Goal: Task Accomplishment & Management: Complete application form

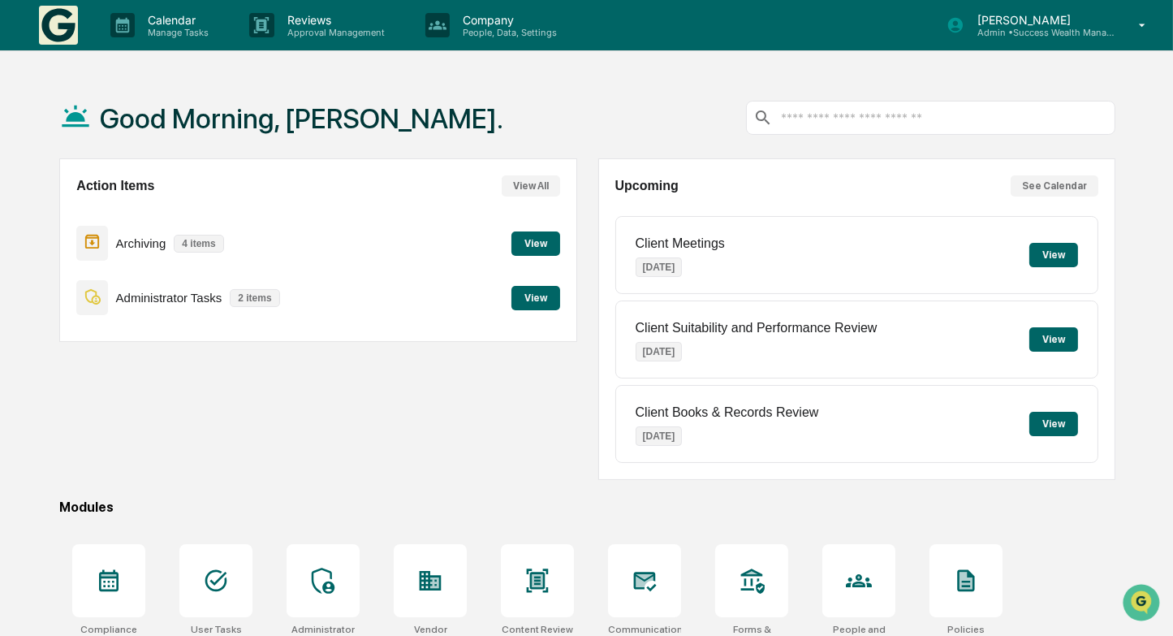
click at [533, 296] on button "View" at bounding box center [535, 298] width 49 height 24
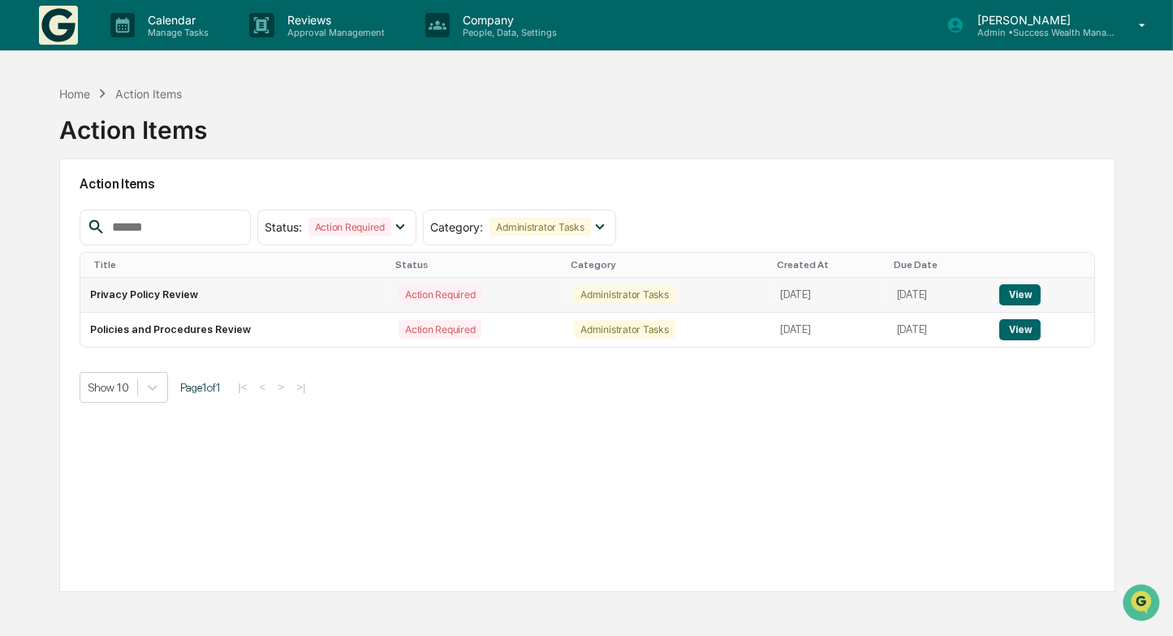
click at [1038, 291] on button "View" at bounding box center [1019, 294] width 41 height 21
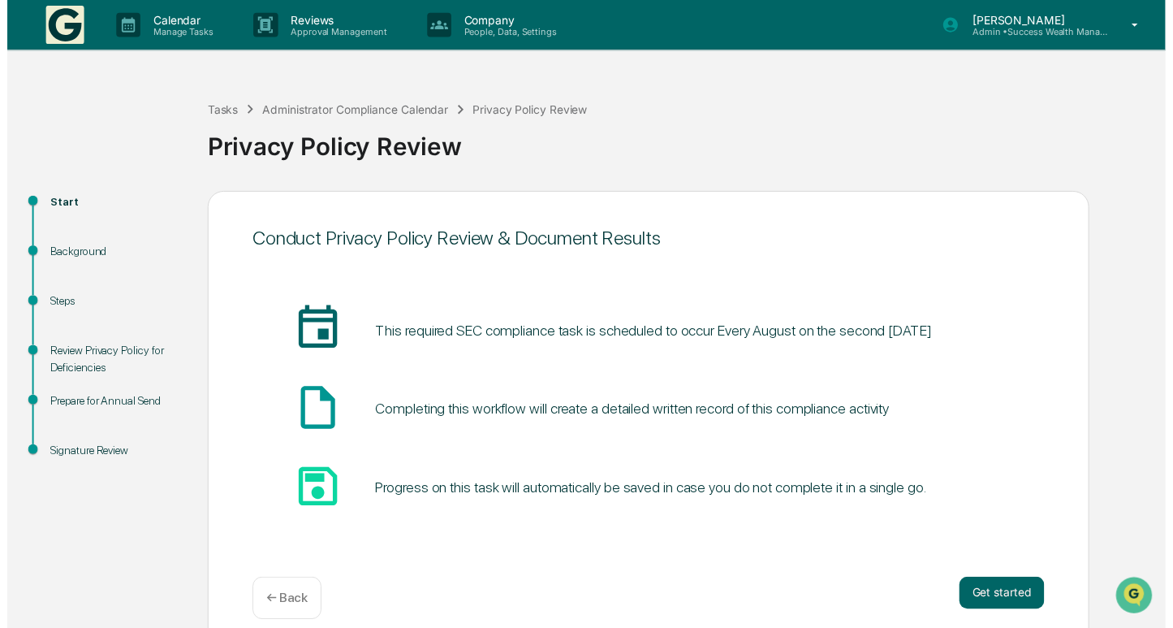
scroll to position [18, 0]
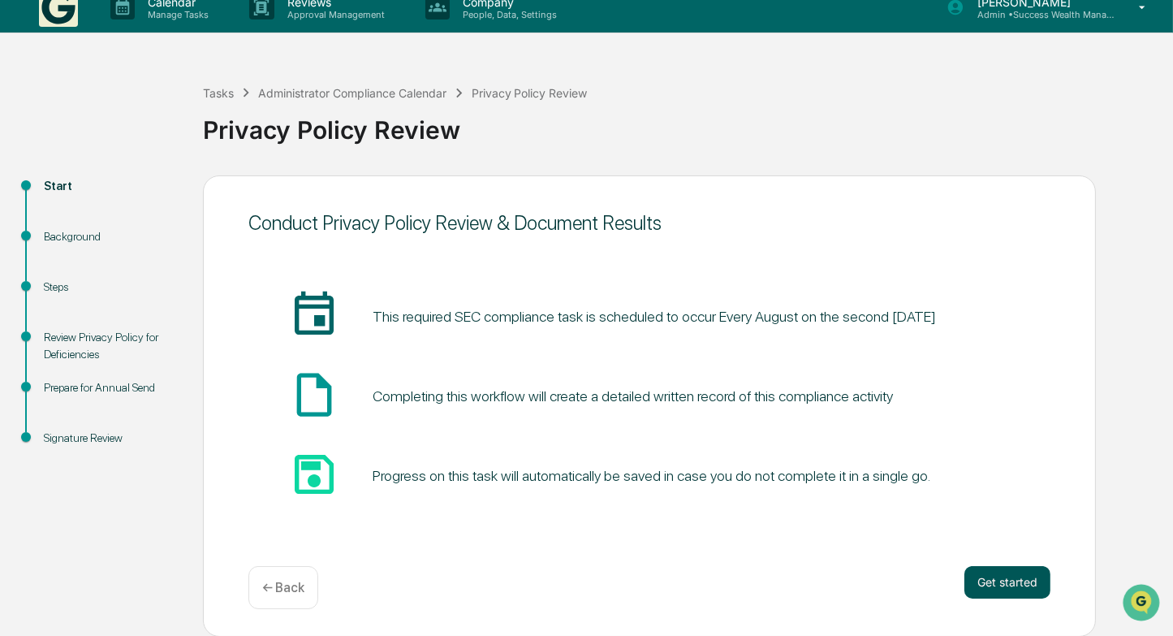
click at [995, 585] on button "Get started" at bounding box center [1007, 582] width 86 height 32
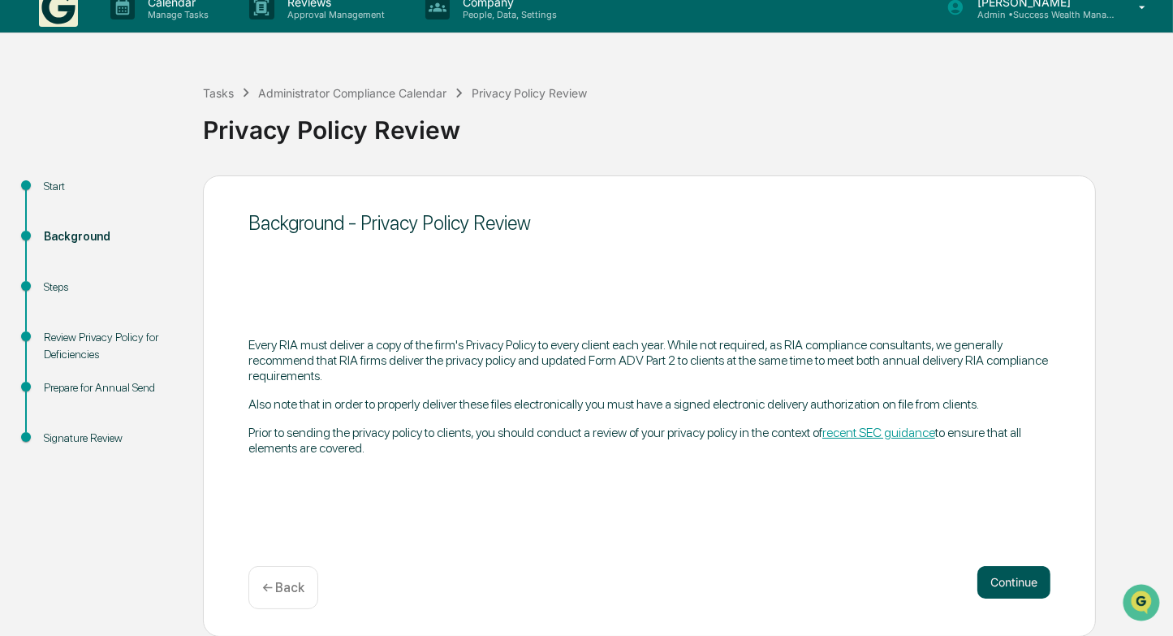
click at [1011, 576] on button "Continue" at bounding box center [1013, 582] width 73 height 32
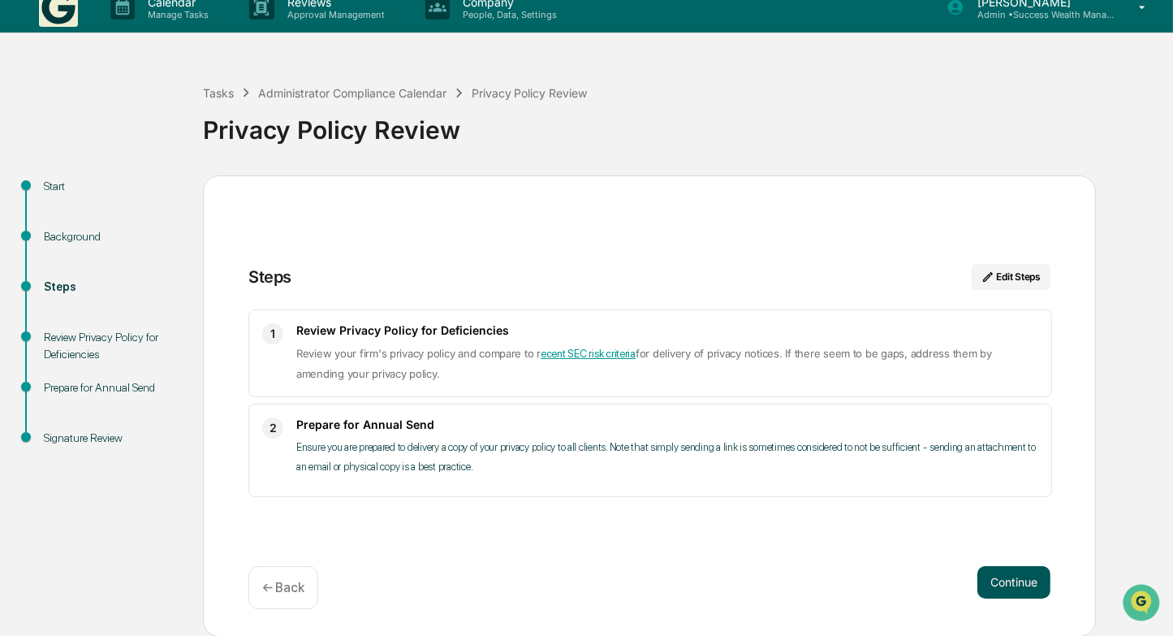
click at [1021, 580] on button "Continue" at bounding box center [1013, 582] width 73 height 32
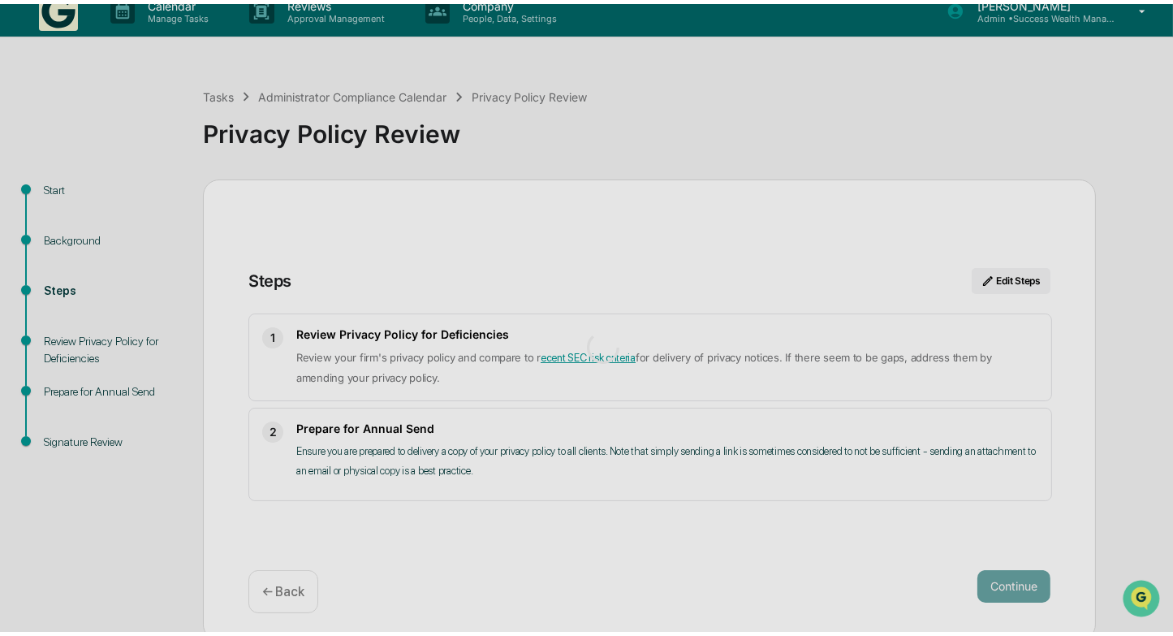
scroll to position [11, 0]
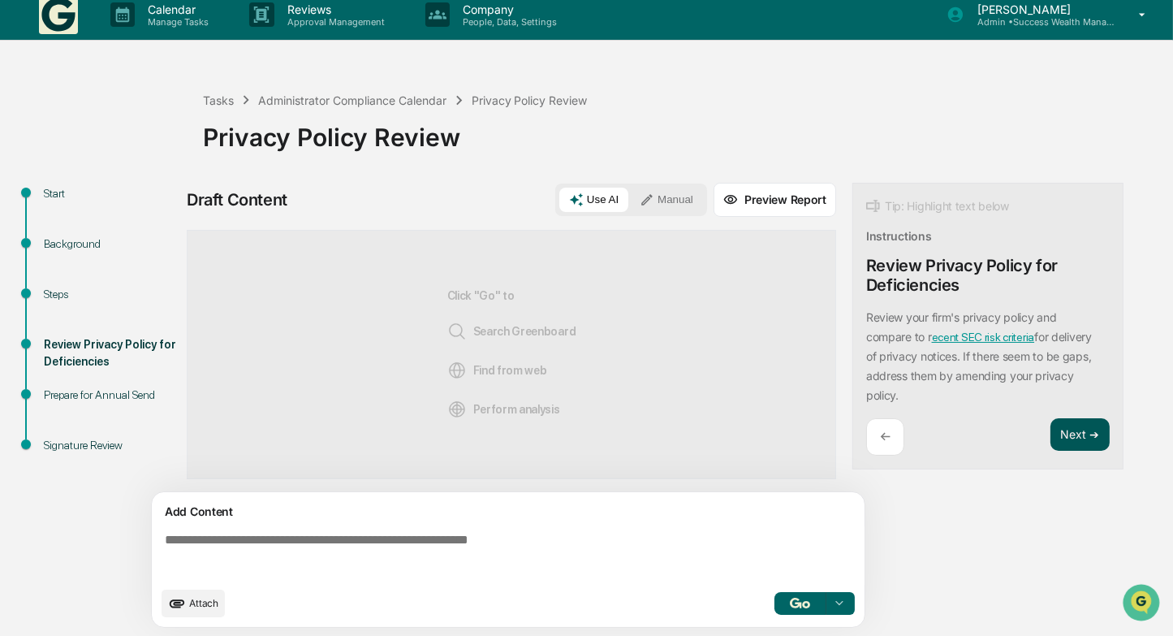
click at [1075, 436] on button "Next ➔" at bounding box center [1080, 434] width 59 height 33
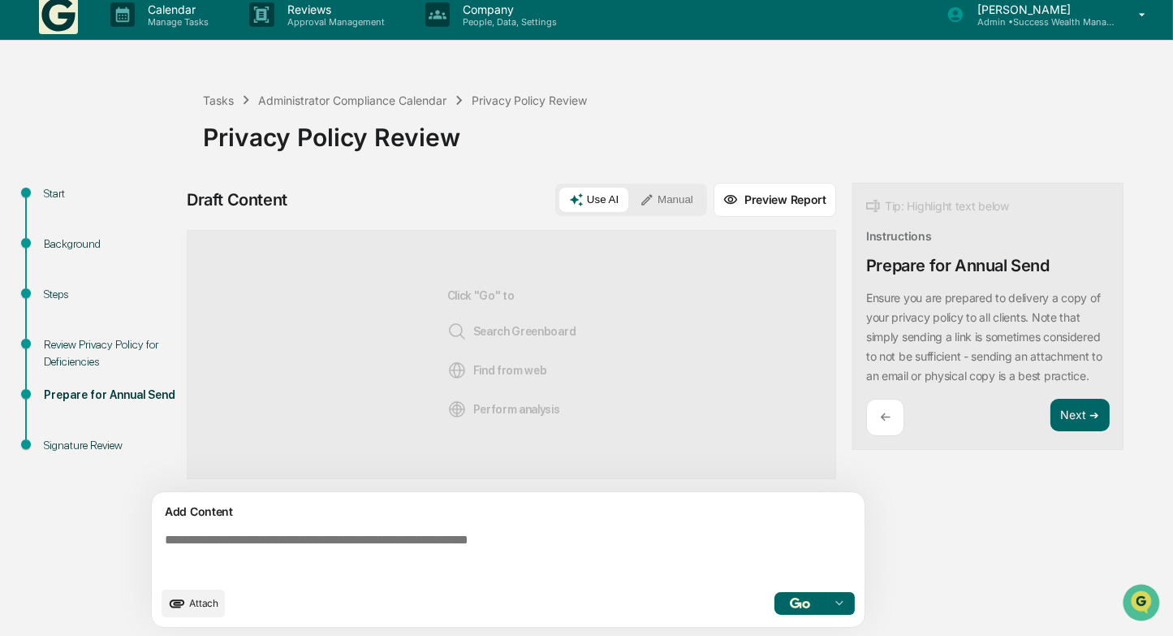
click at [884, 437] on div "←" at bounding box center [885, 418] width 38 height 38
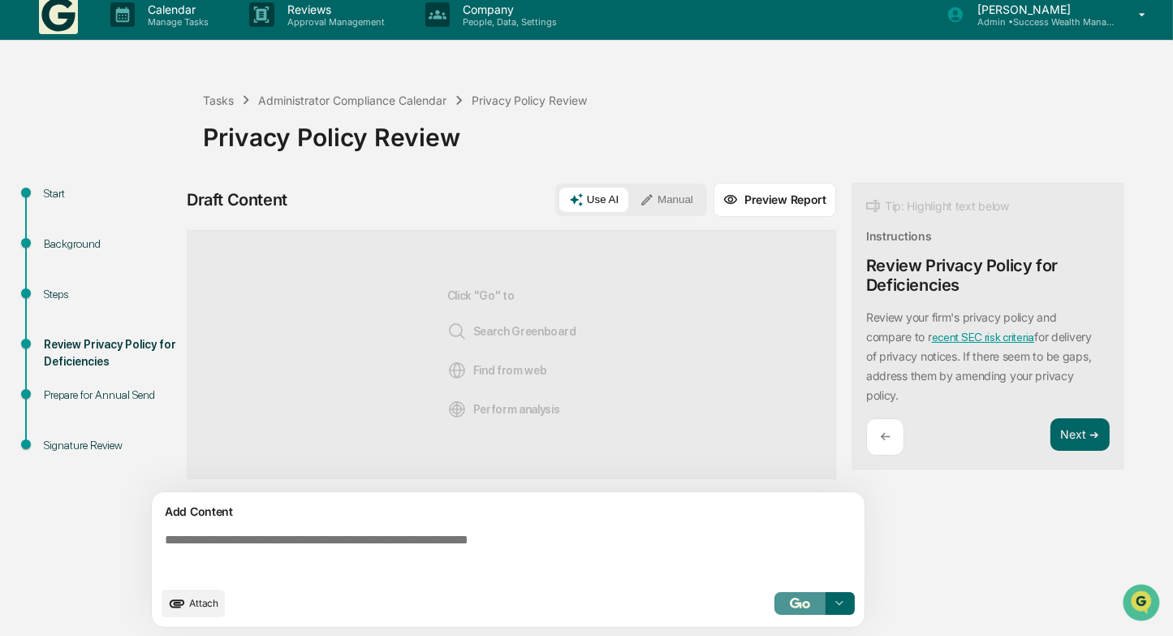
click at [812, 602] on button "button" at bounding box center [800, 603] width 52 height 23
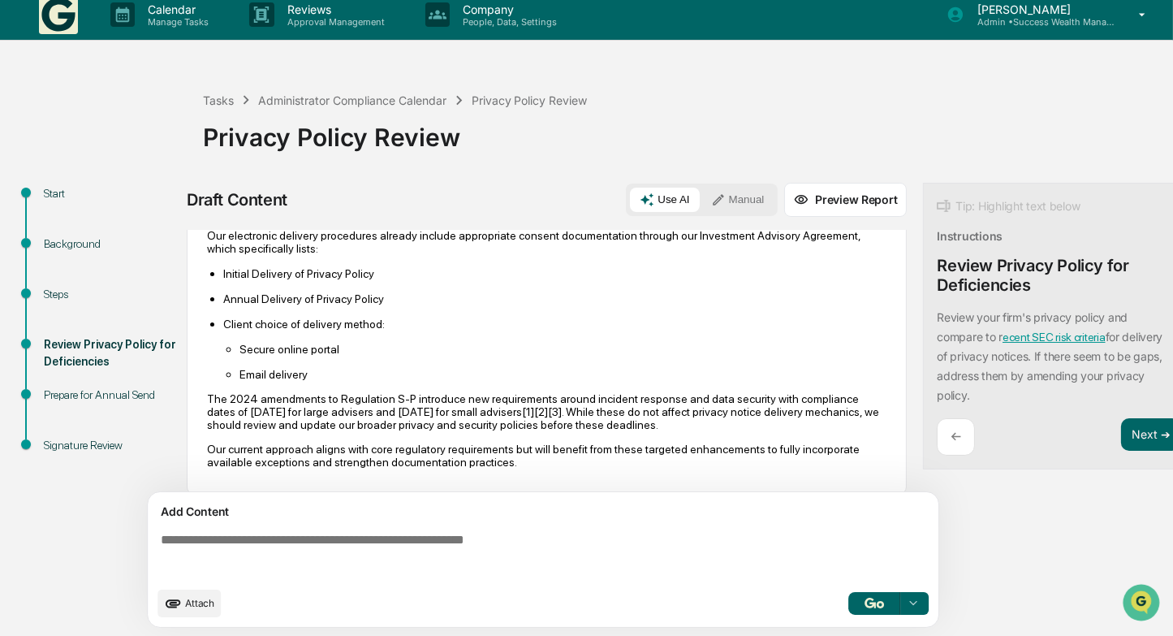
scroll to position [572, 0]
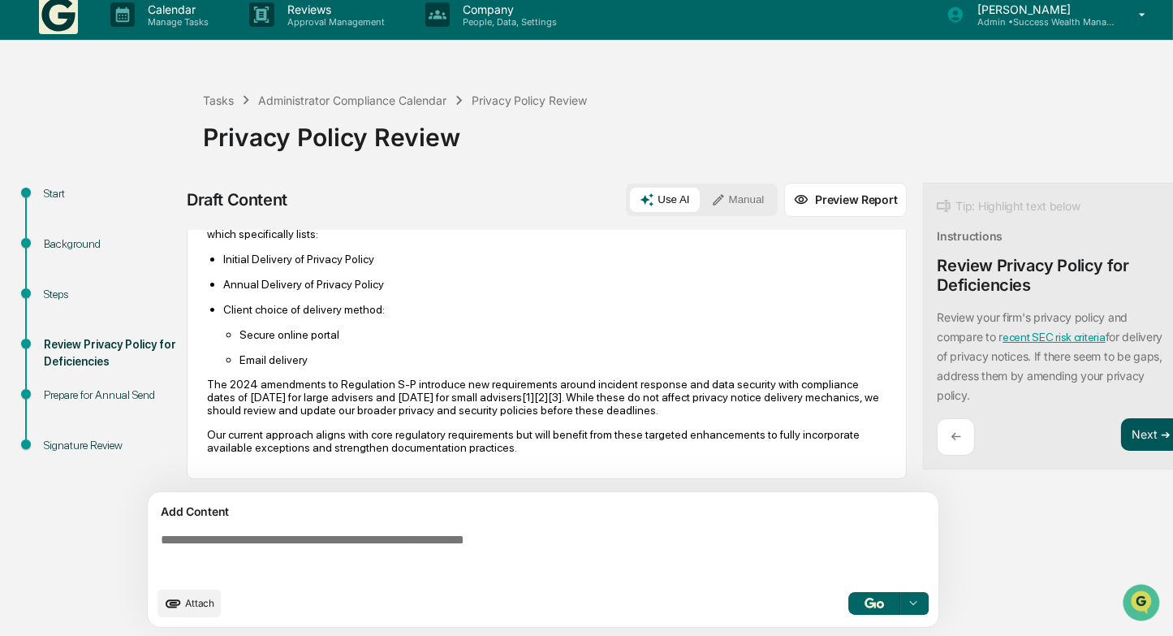
click at [1121, 432] on button "Next ➔" at bounding box center [1150, 434] width 59 height 33
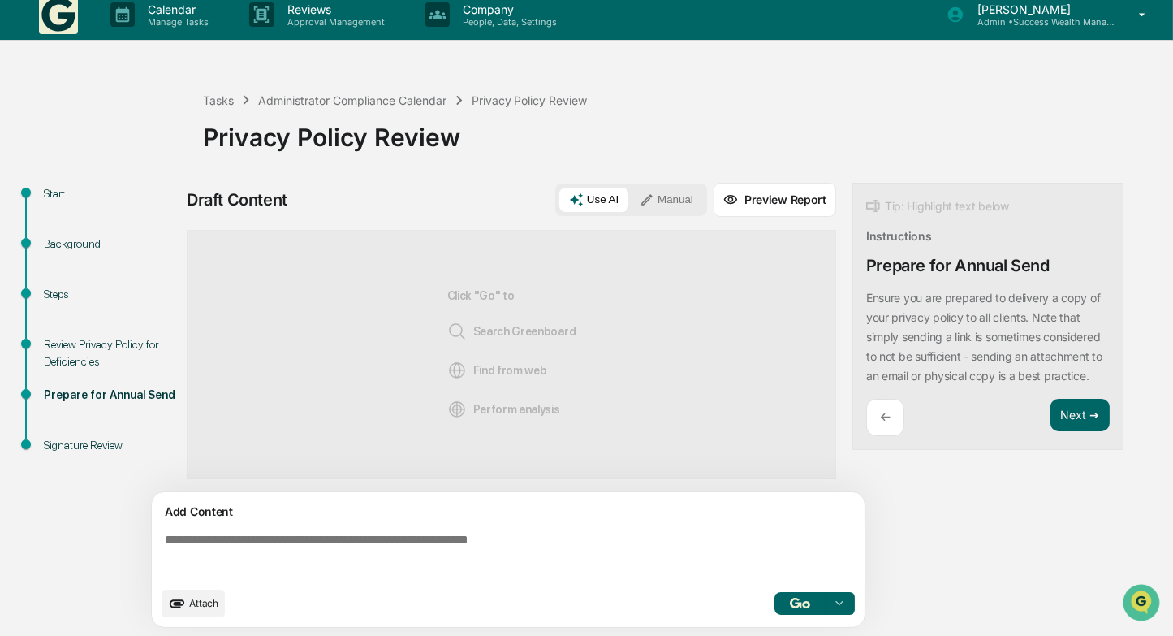
click at [520, 550] on textarea at bounding box center [511, 555] width 706 height 58
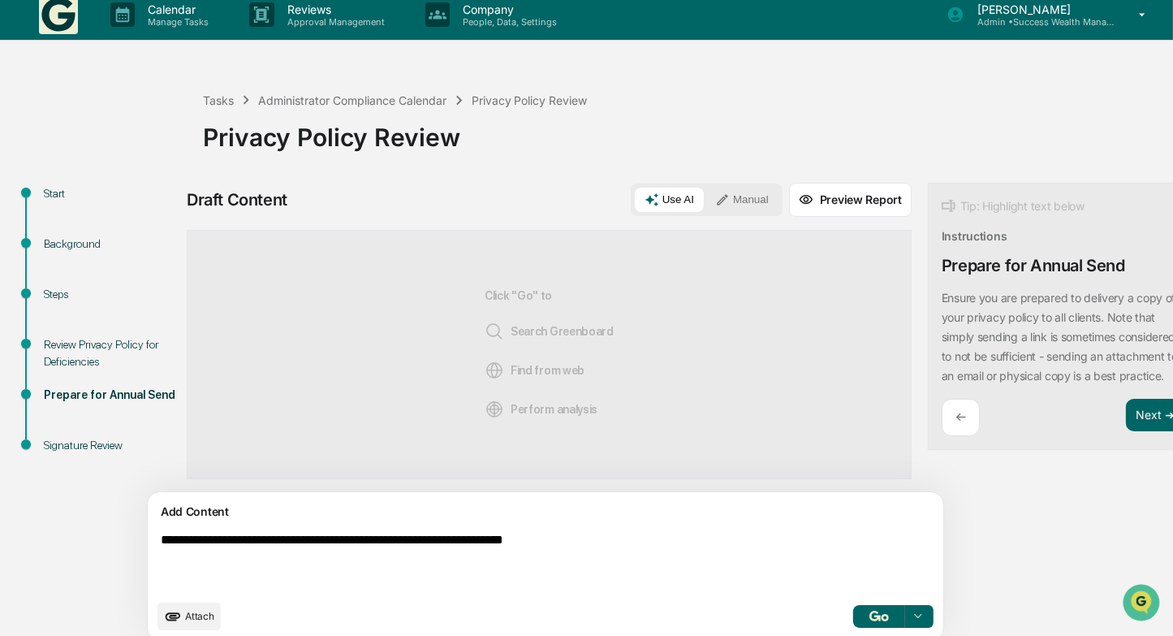
click at [822, 593] on textarea "**********" at bounding box center [507, 561] width 707 height 71
type textarea "**********"
click at [705, 192] on button "Manual" at bounding box center [741, 200] width 73 height 24
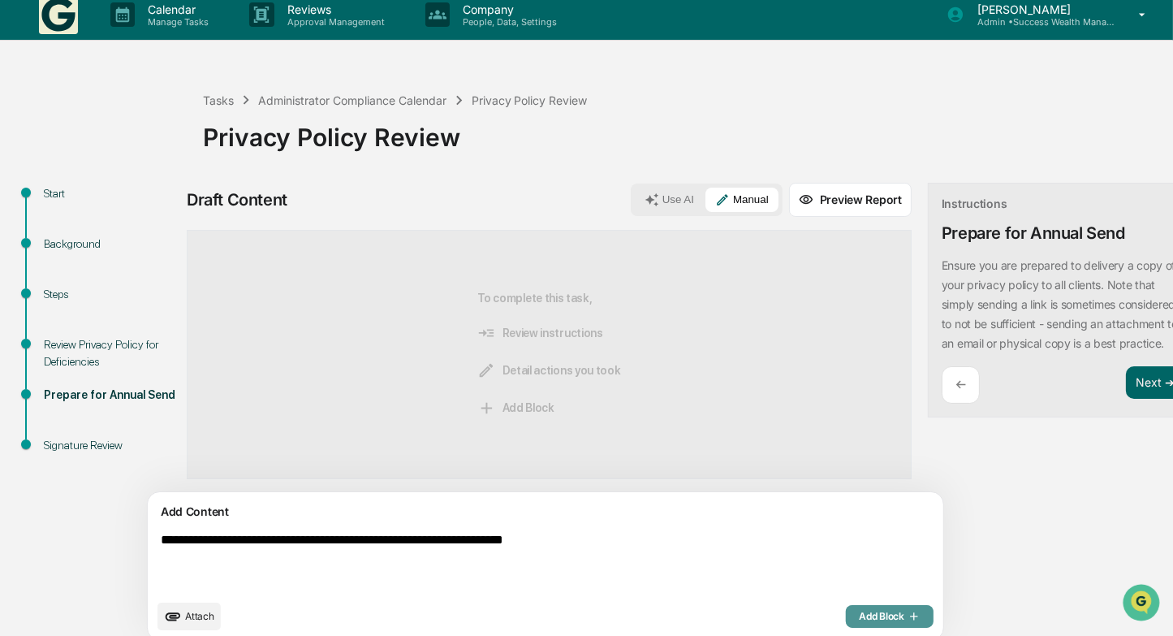
click at [859, 620] on span "Add Block" at bounding box center [890, 616] width 62 height 13
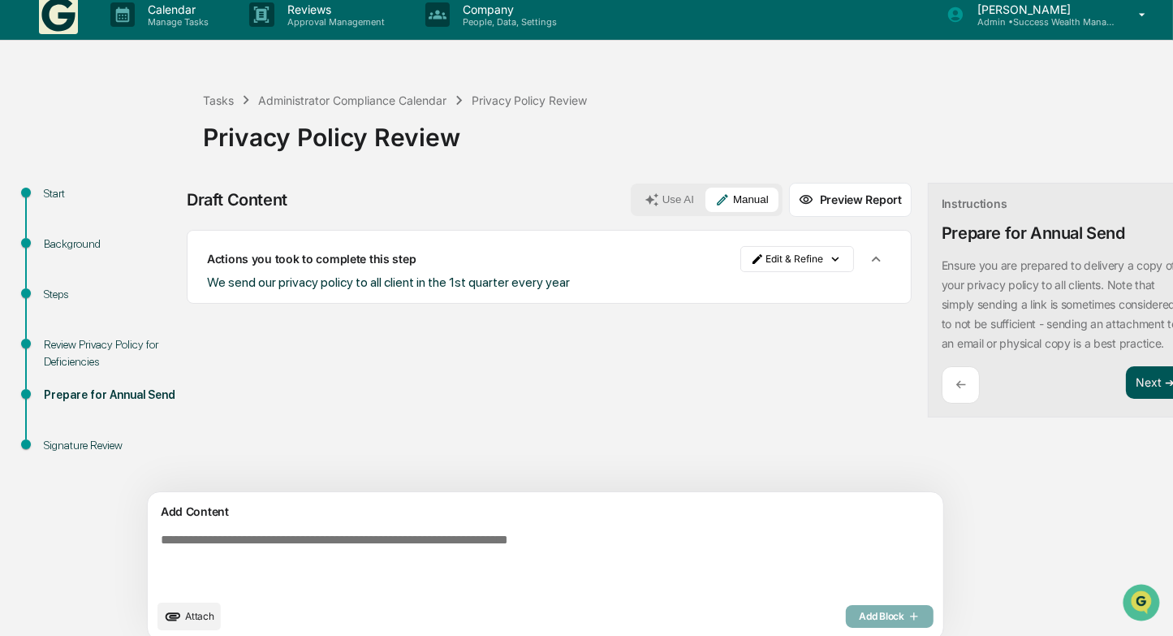
click at [1126, 399] on button "Next ➔" at bounding box center [1155, 382] width 59 height 33
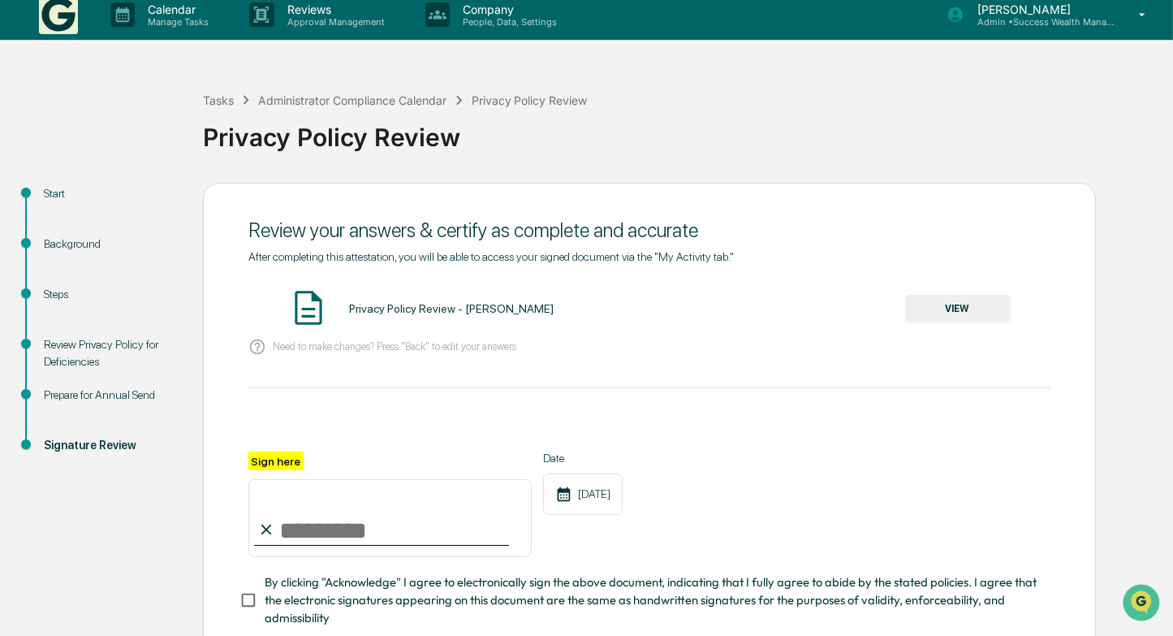
click at [951, 297] on button "VIEW" at bounding box center [958, 309] width 106 height 28
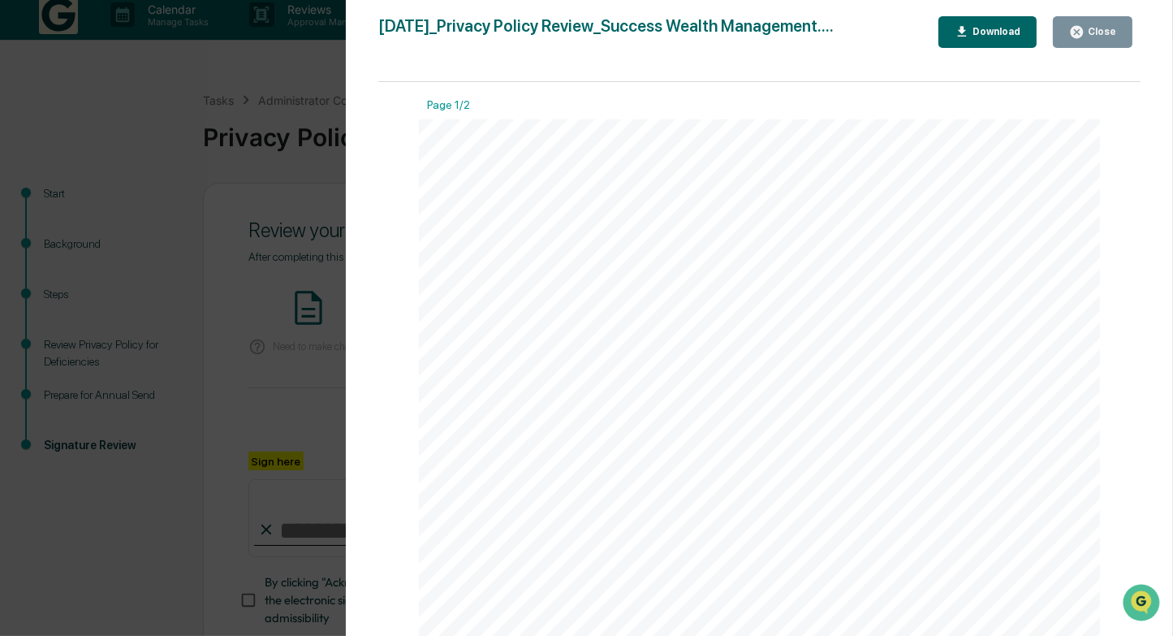
click at [1089, 34] on div "Close" at bounding box center [1101, 31] width 32 height 11
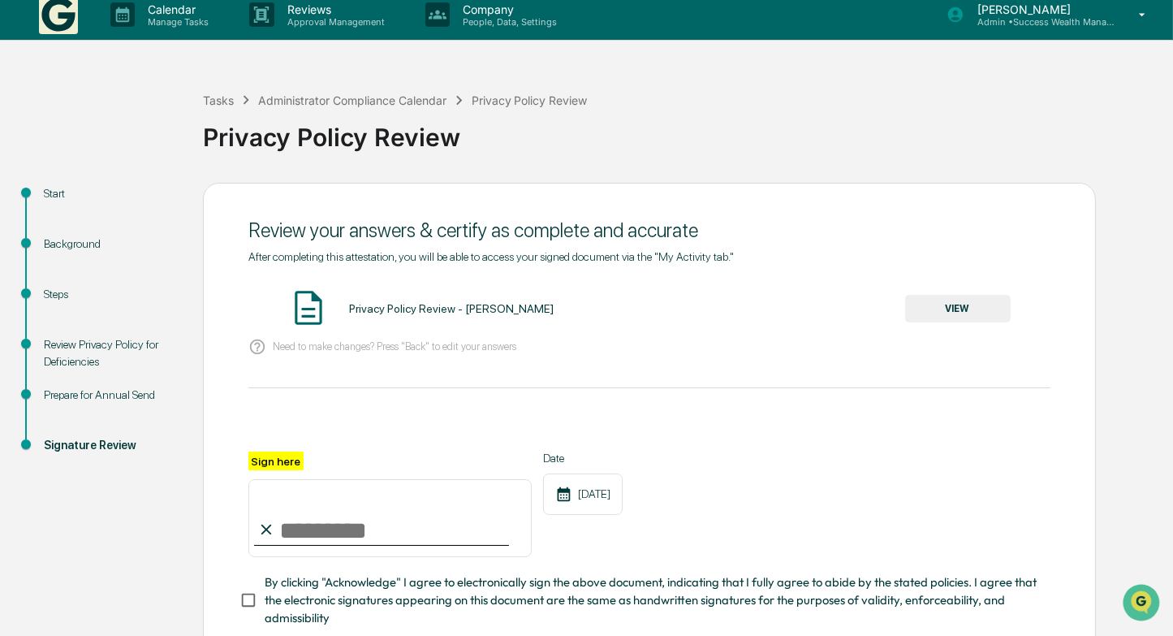
click at [407, 527] on input "Sign here" at bounding box center [389, 518] width 283 height 78
type input "**********"
click at [756, 527] on div "**********" at bounding box center [649, 504] width 802 height 106
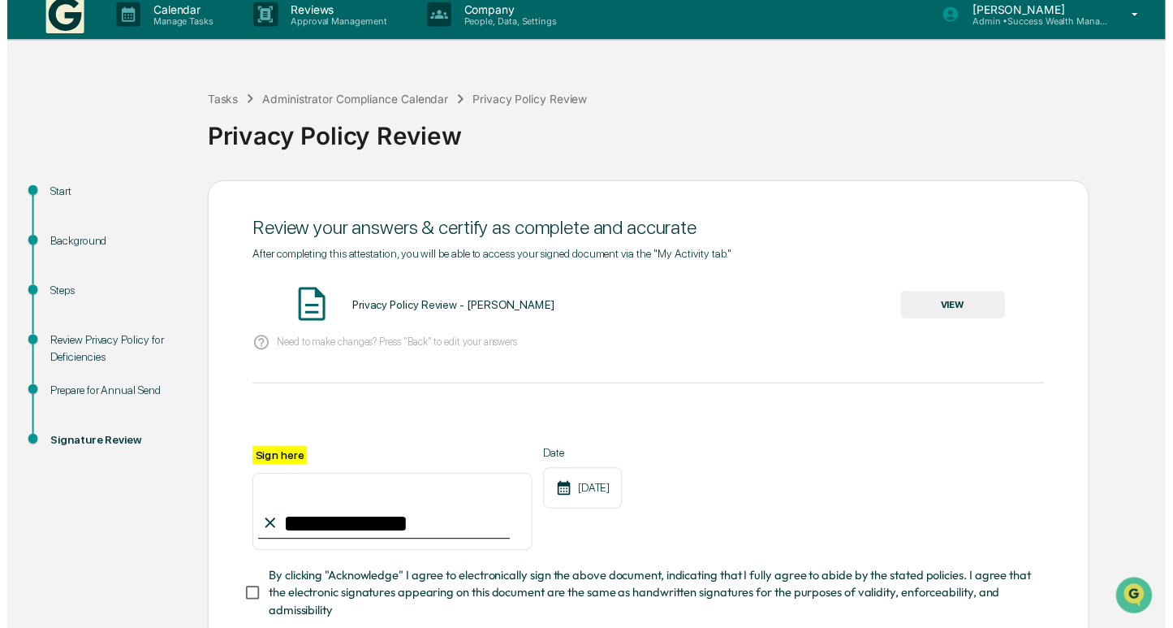
scroll to position [117, 0]
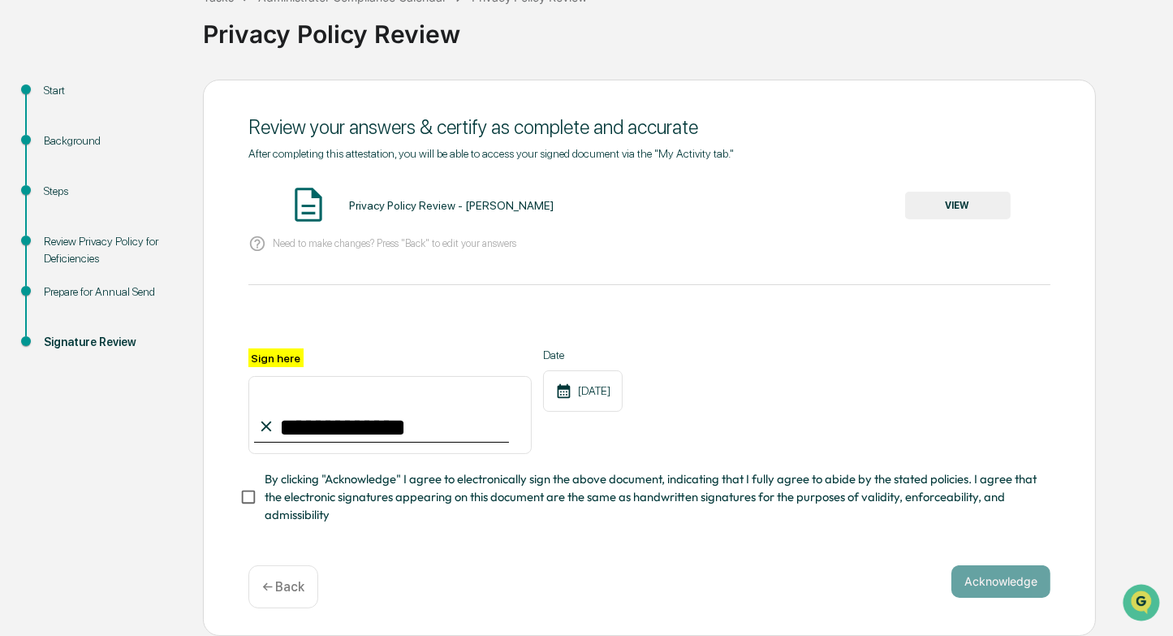
click at [342, 494] on span "By clicking "Acknowledge" I agree to electronically sign the above document, in…" at bounding box center [651, 497] width 773 height 54
click at [1004, 588] on button "Acknowledge" at bounding box center [1000, 581] width 99 height 32
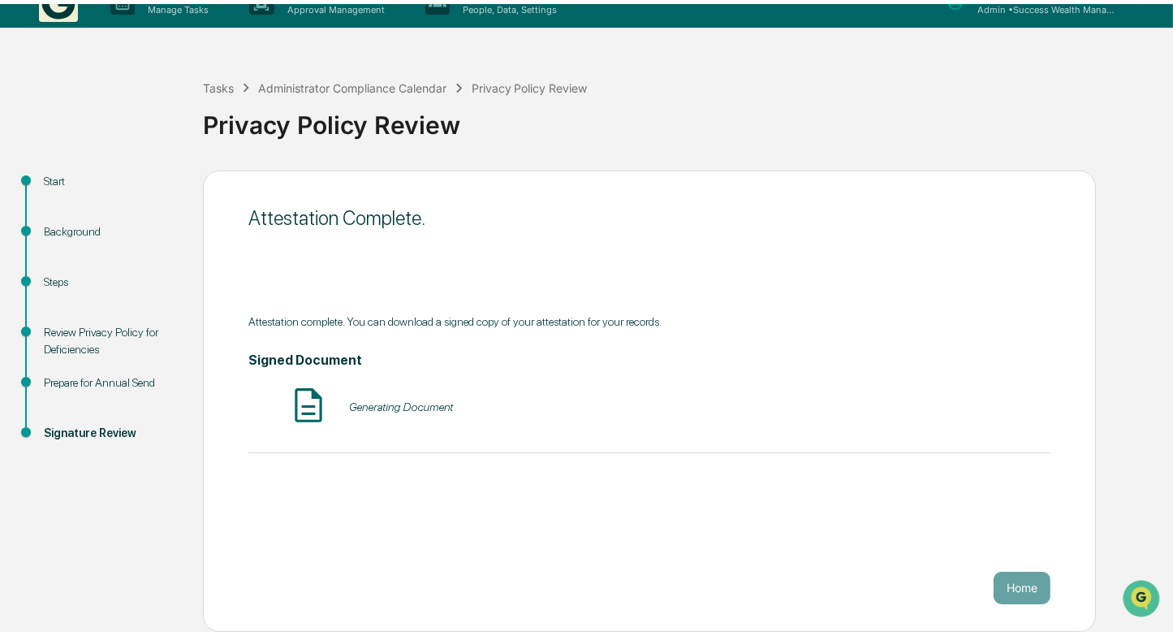
scroll to position [18, 0]
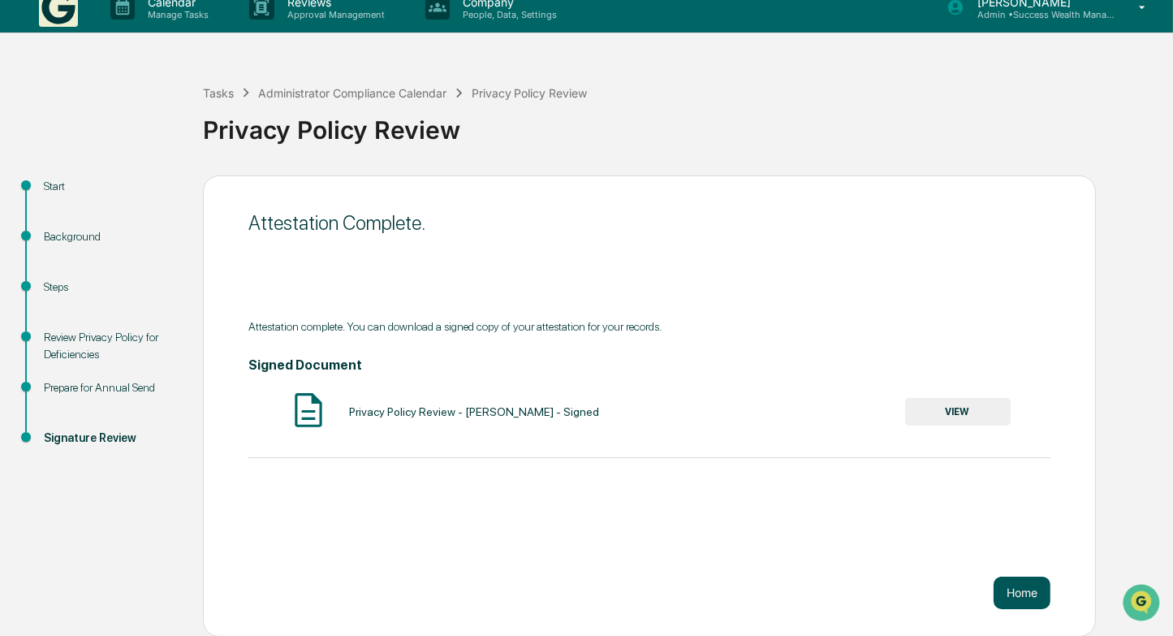
click at [1026, 595] on button "Home" at bounding box center [1022, 592] width 57 height 32
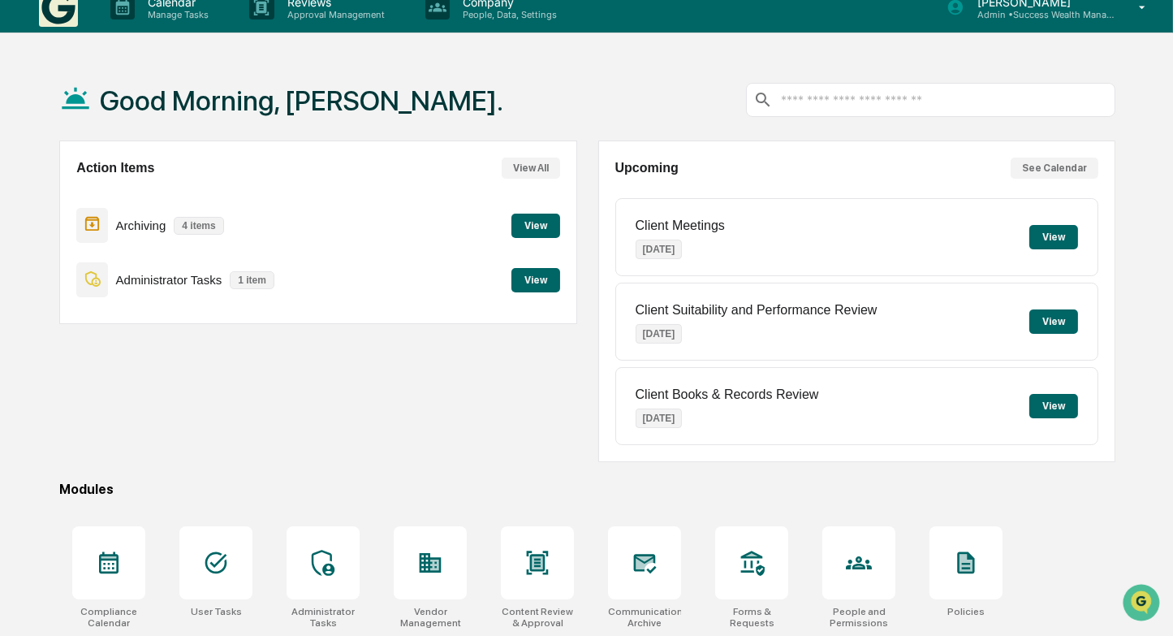
click at [541, 276] on button "View" at bounding box center [535, 280] width 49 height 24
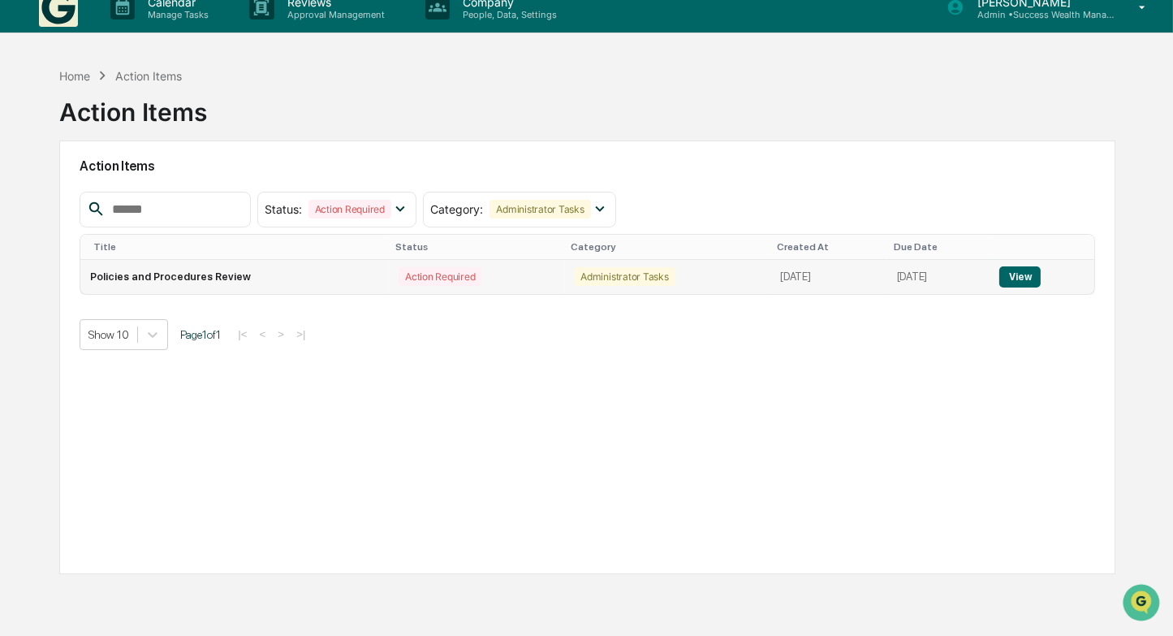
click at [1020, 270] on button "View" at bounding box center [1019, 276] width 41 height 21
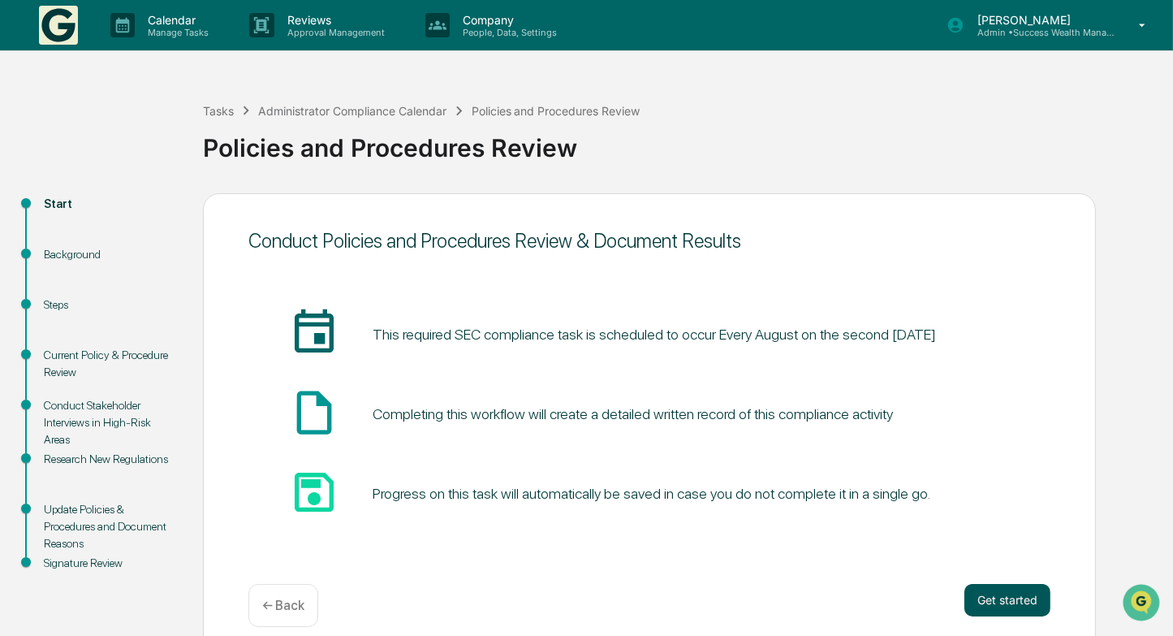
click at [1008, 598] on button "Get started" at bounding box center [1007, 600] width 86 height 32
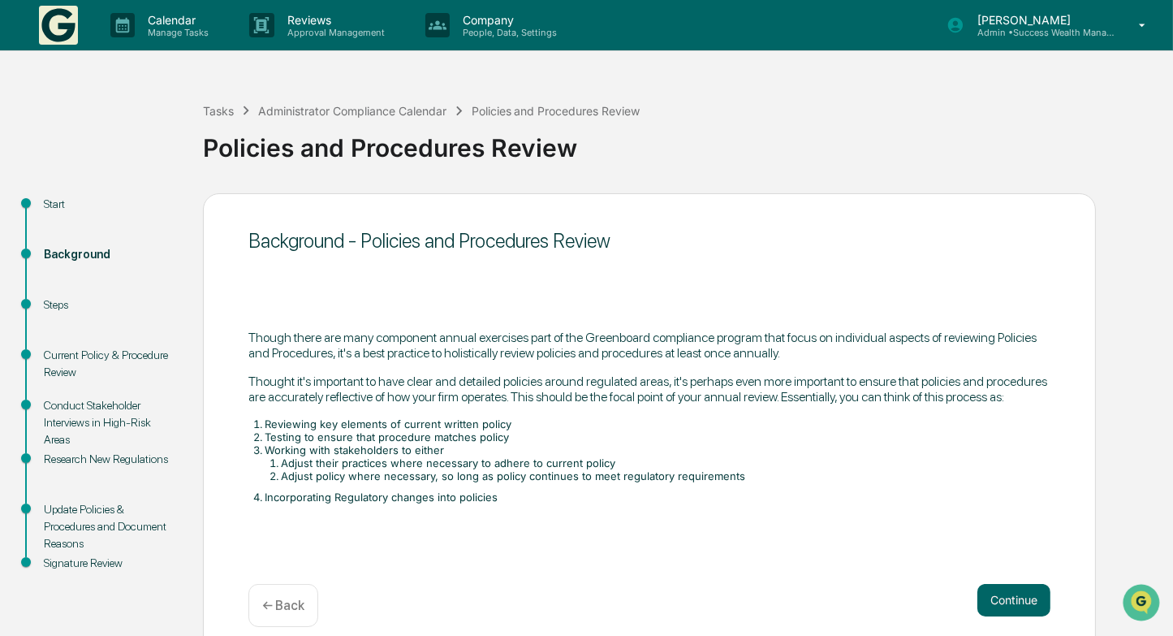
click at [1008, 598] on button "Continue" at bounding box center [1013, 600] width 73 height 32
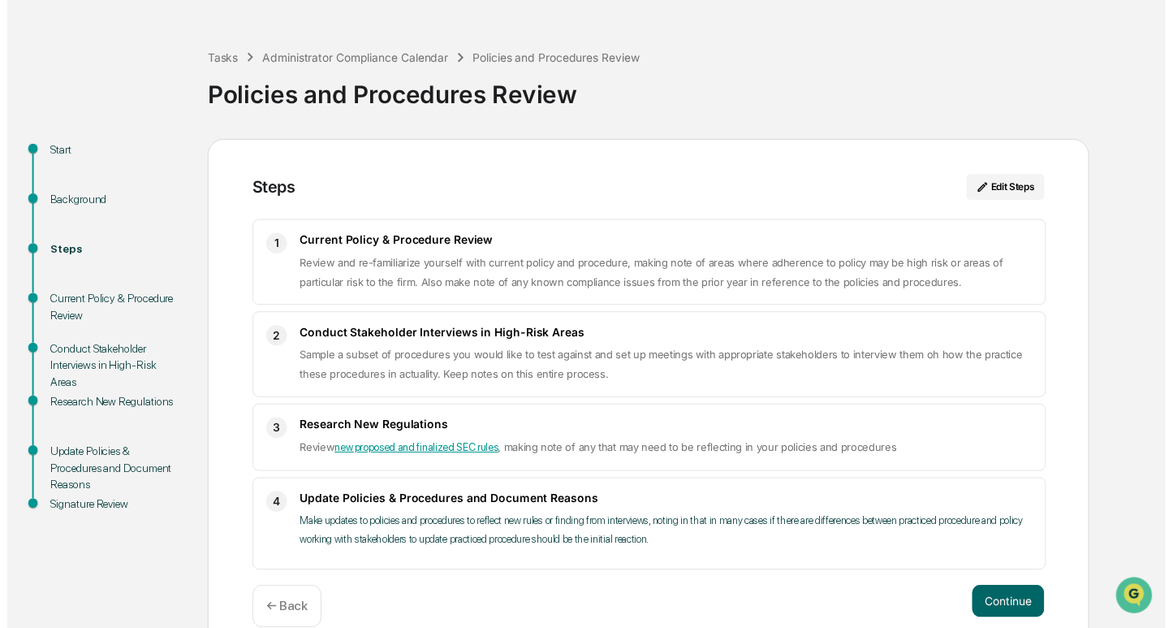
scroll to position [76, 0]
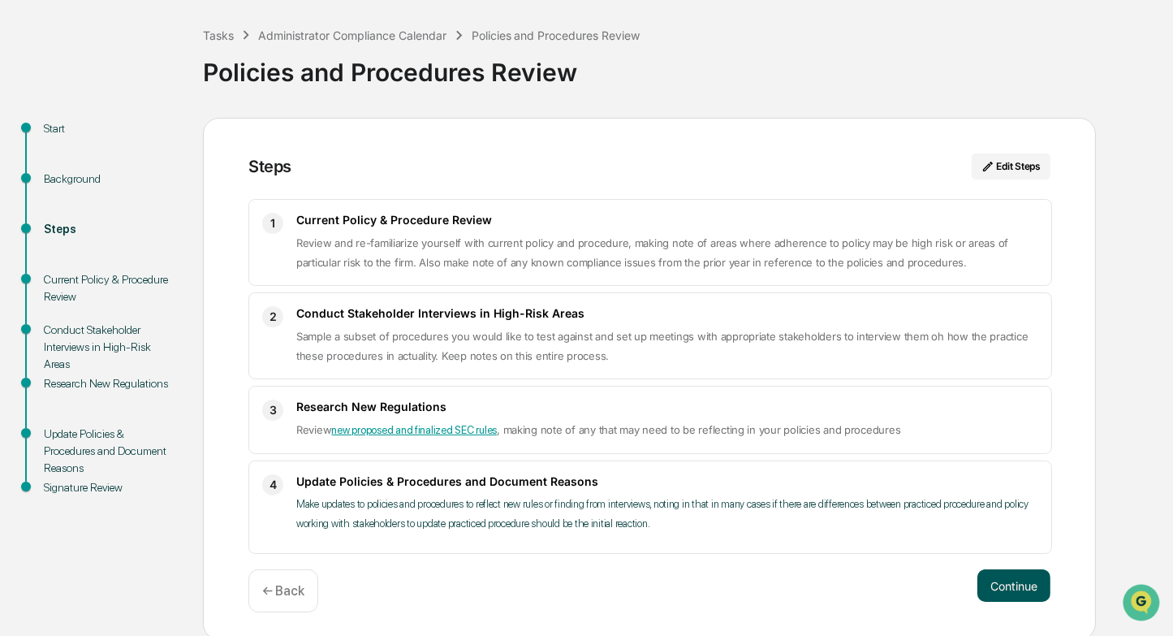
click at [1010, 585] on button "Continue" at bounding box center [1013, 585] width 73 height 32
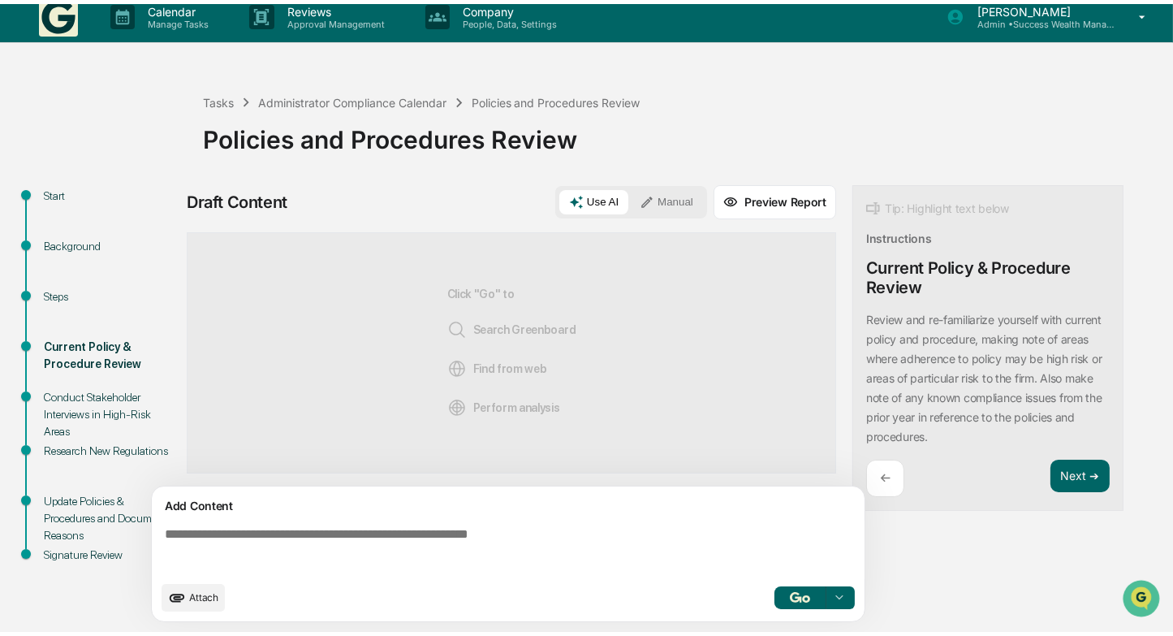
scroll to position [11, 0]
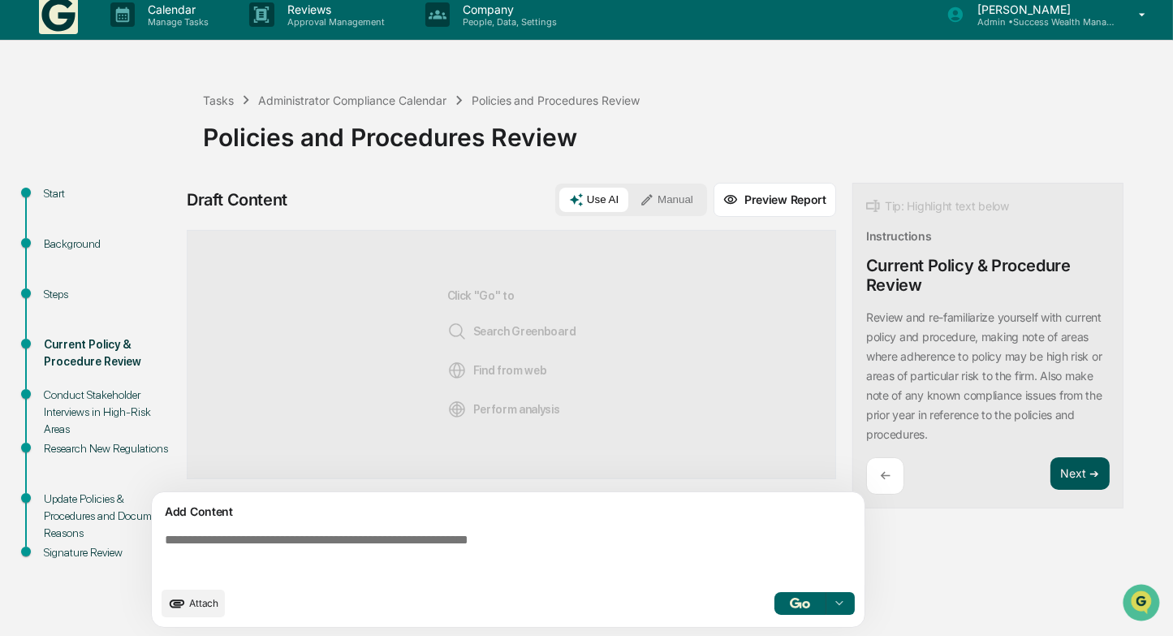
click at [1083, 472] on button "Next ➔" at bounding box center [1080, 473] width 59 height 33
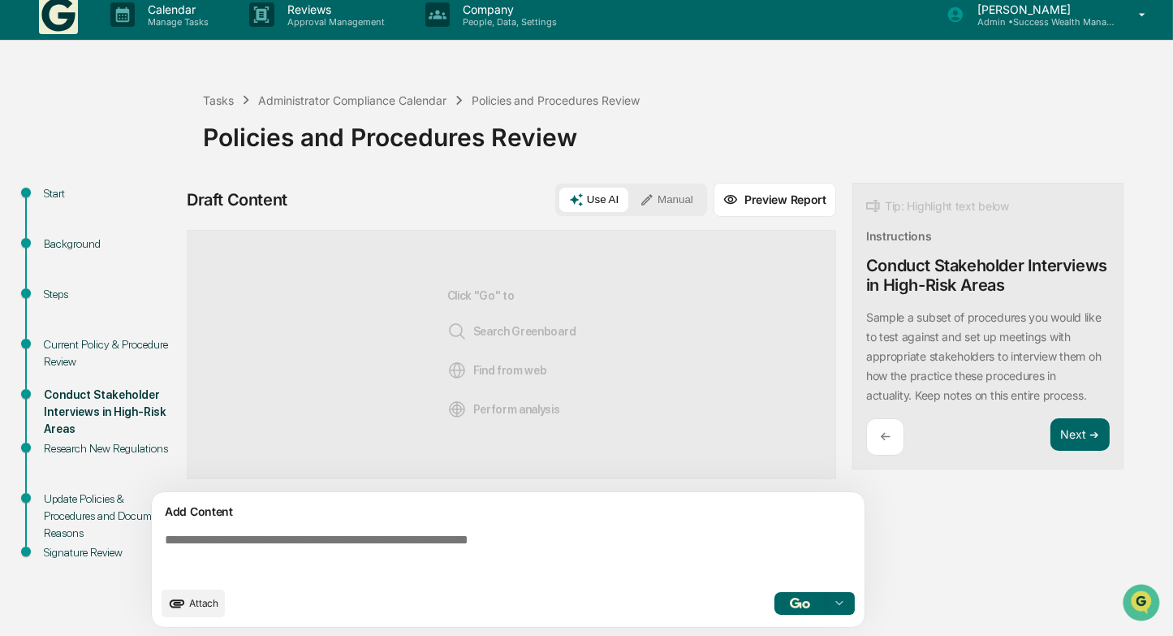
click at [891, 436] on div "←" at bounding box center [885, 437] width 38 height 38
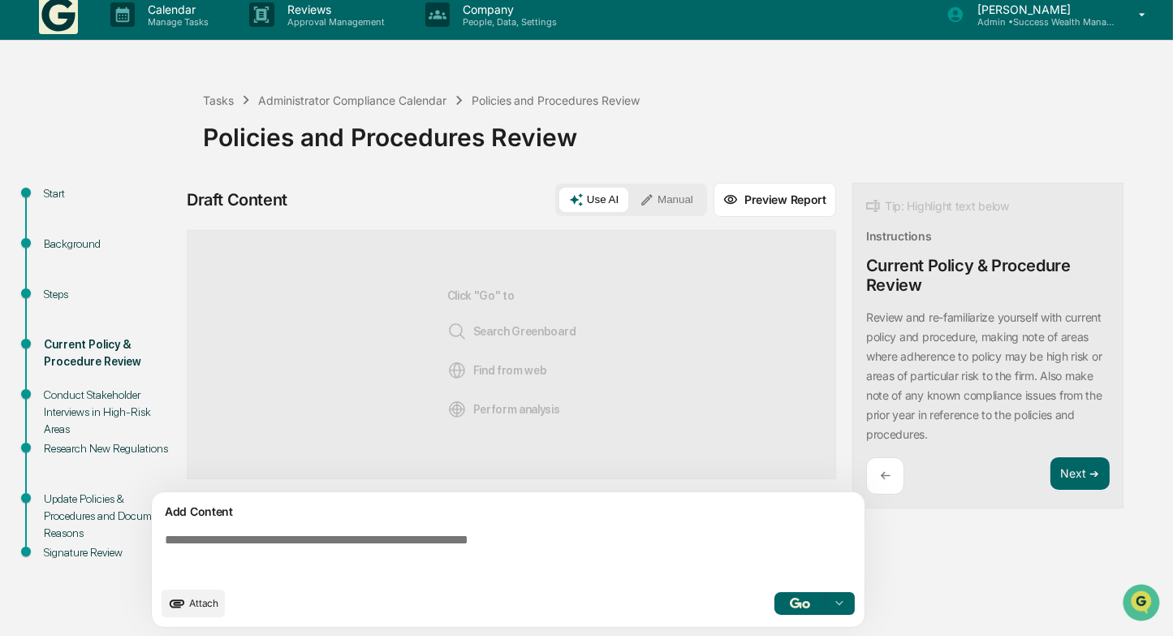
click at [576, 522] on div "Add Content Attach Select..." at bounding box center [508, 559] width 713 height 135
click at [529, 556] on textarea at bounding box center [511, 555] width 706 height 58
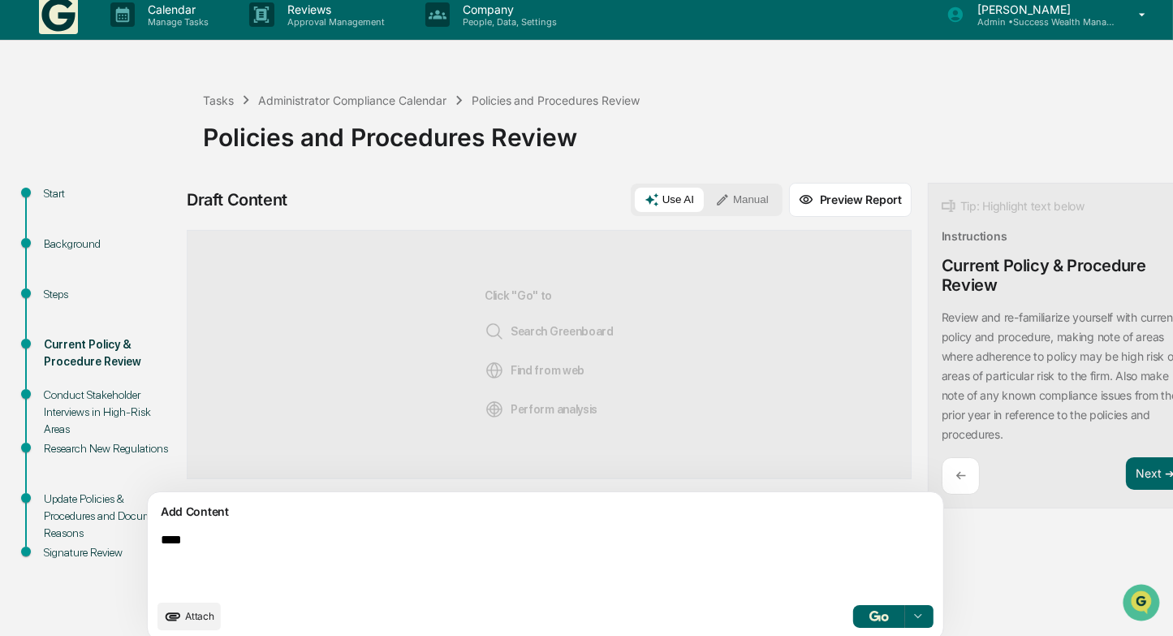
type textarea "****"
click at [705, 188] on button "Manual" at bounding box center [741, 200] width 73 height 24
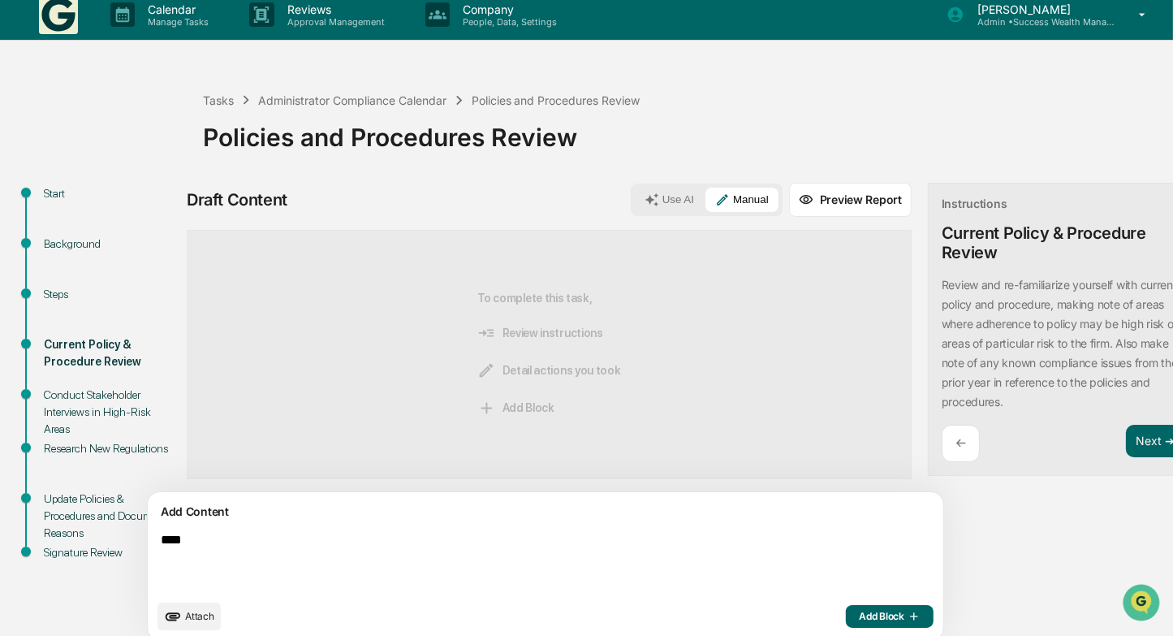
click at [859, 618] on span "Add Block" at bounding box center [890, 616] width 62 height 13
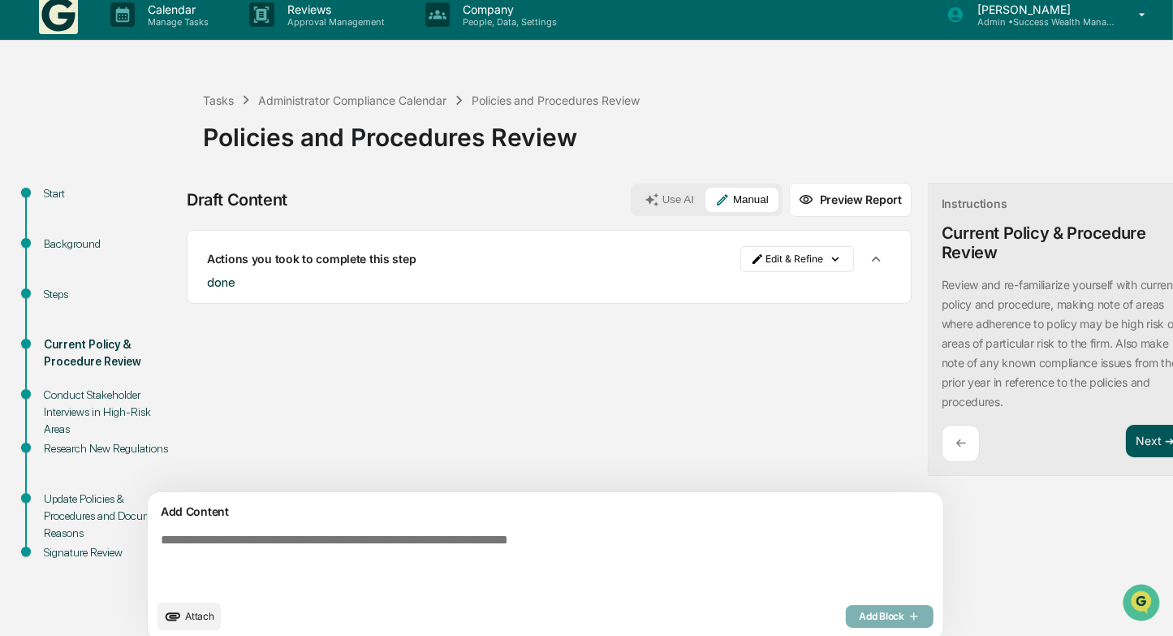
click at [1126, 439] on button "Next ➔" at bounding box center [1155, 441] width 59 height 33
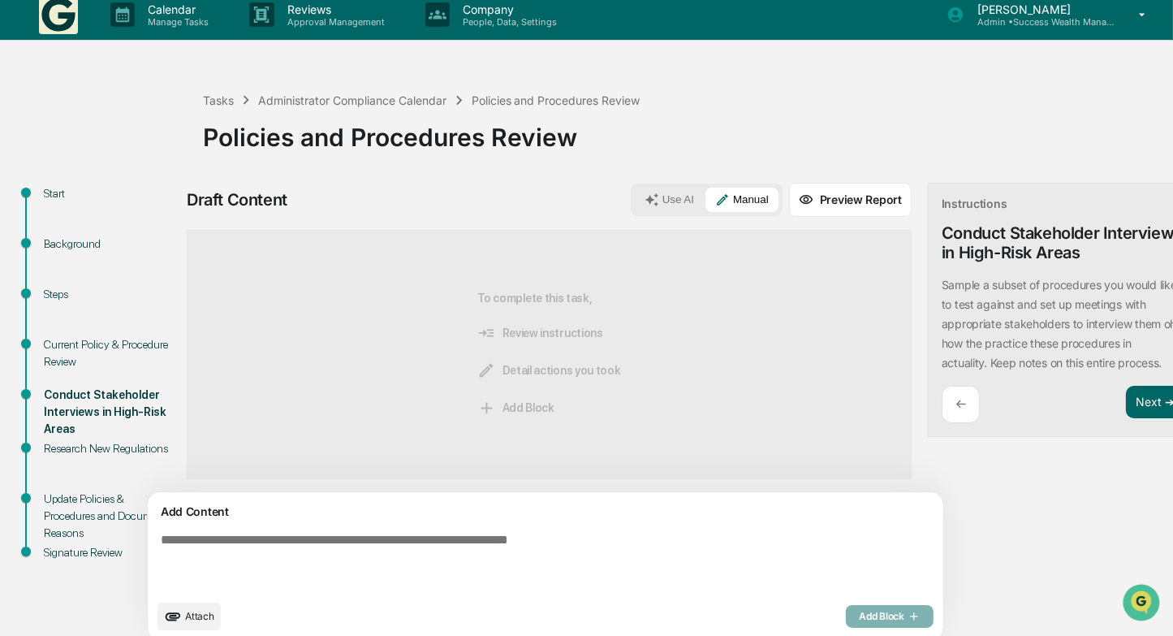
click at [602, 559] on textarea at bounding box center [507, 561] width 707 height 71
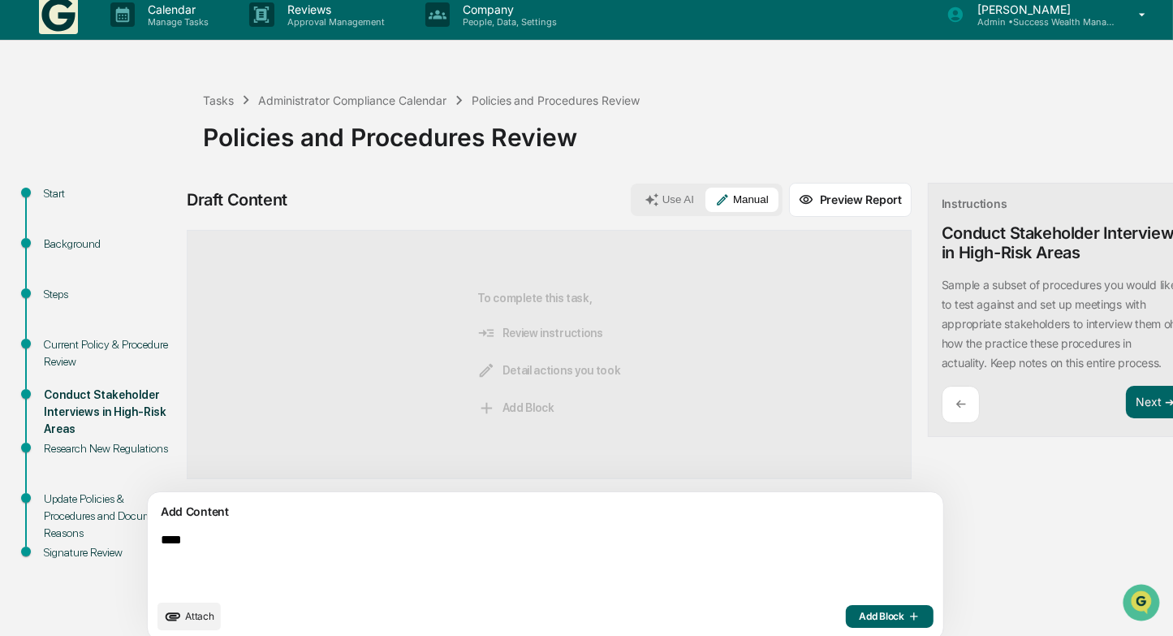
type textarea "****"
click at [859, 611] on span "Add Block" at bounding box center [890, 616] width 62 height 13
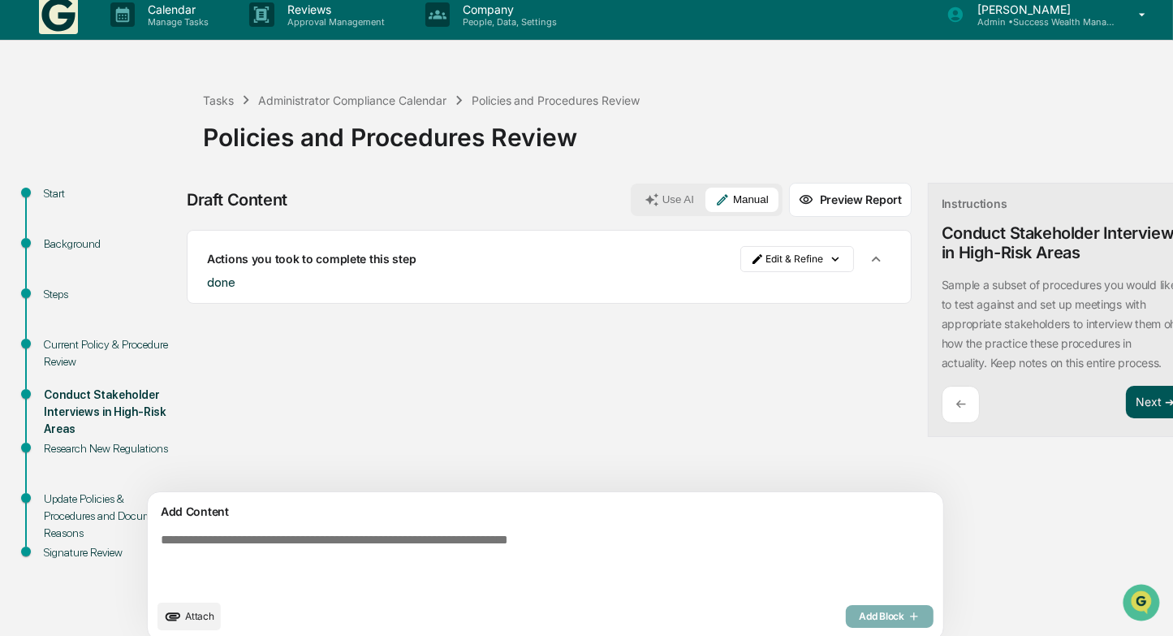
click at [1126, 399] on button "Next ➔" at bounding box center [1155, 402] width 59 height 33
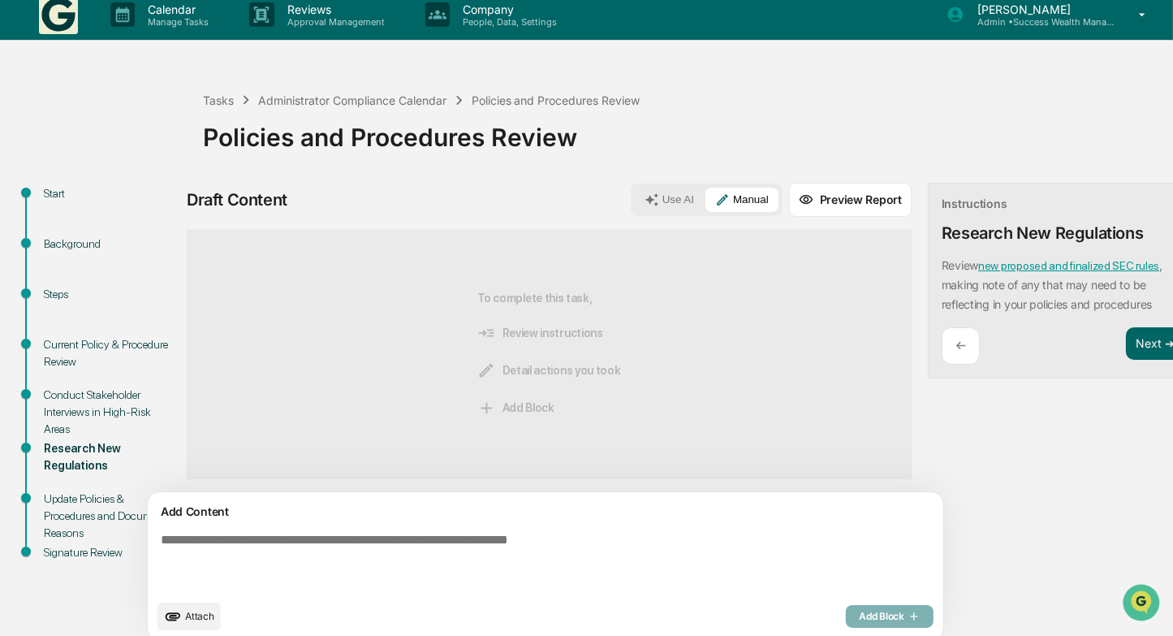
click at [635, 192] on button "Use AI" at bounding box center [669, 200] width 69 height 24
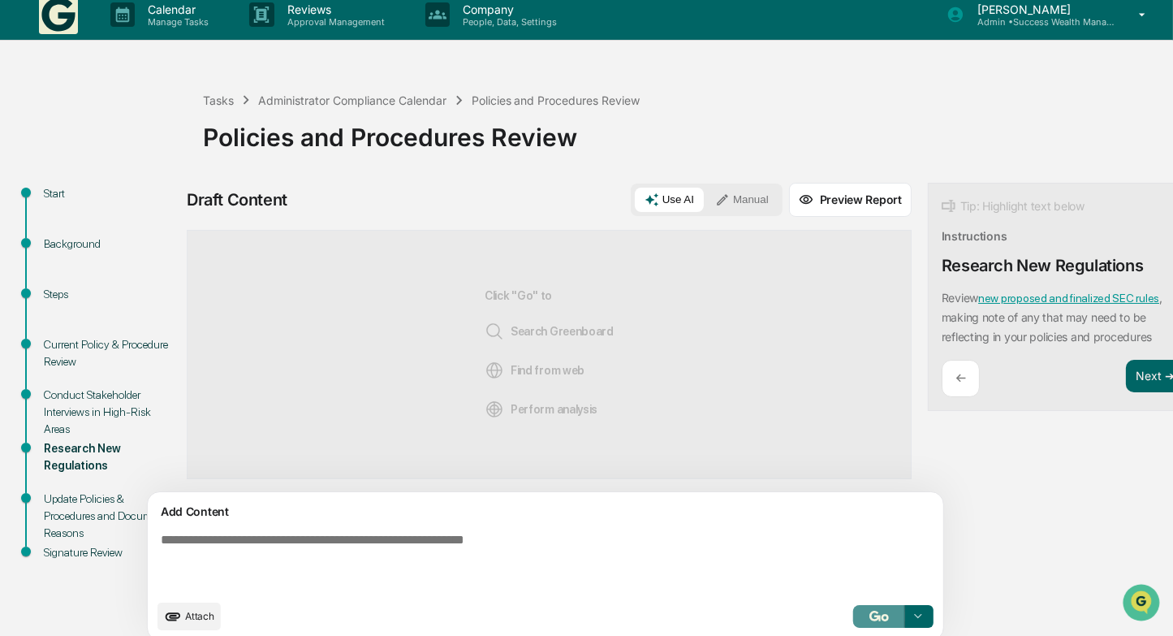
click at [853, 620] on button "button" at bounding box center [879, 616] width 52 height 23
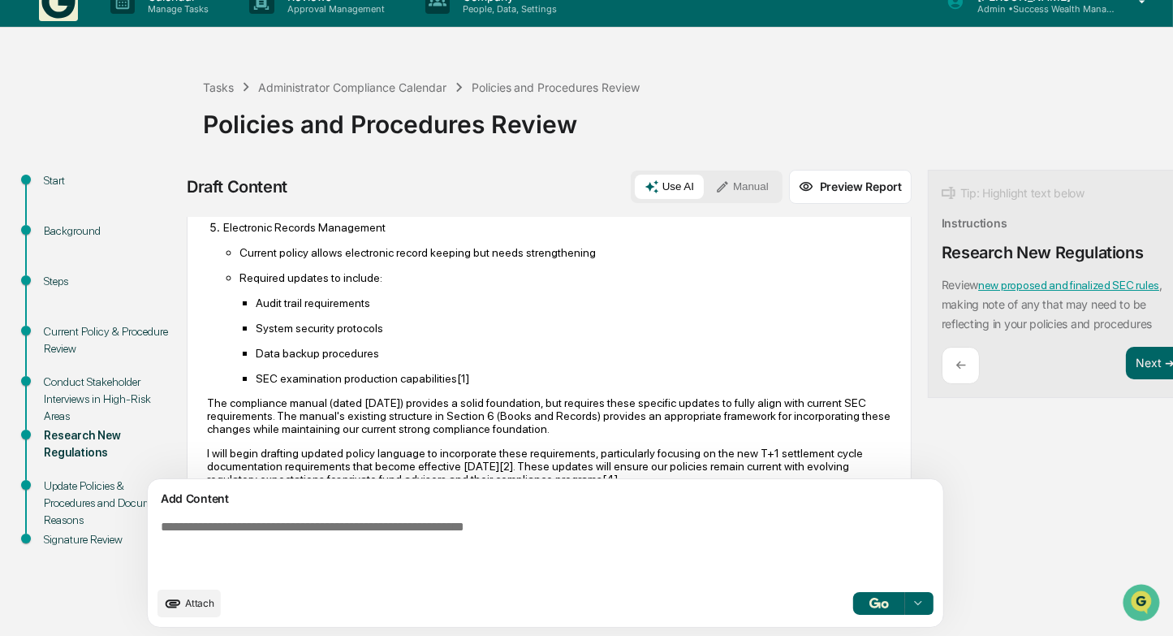
scroll to position [796, 0]
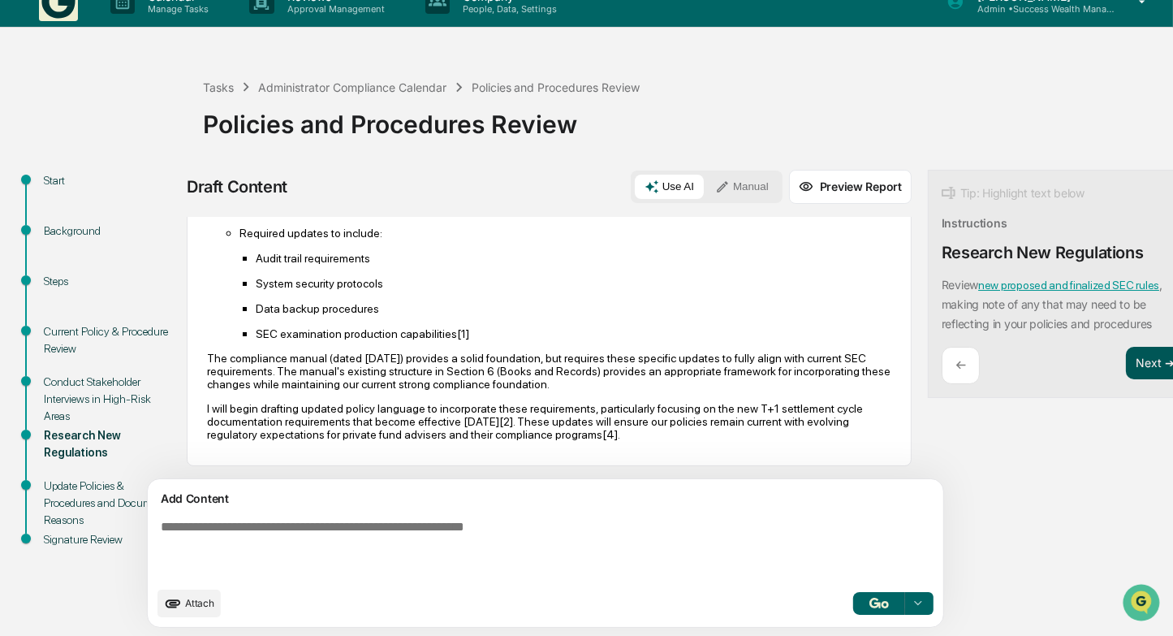
click at [1126, 361] on button "Next ➔" at bounding box center [1155, 363] width 59 height 33
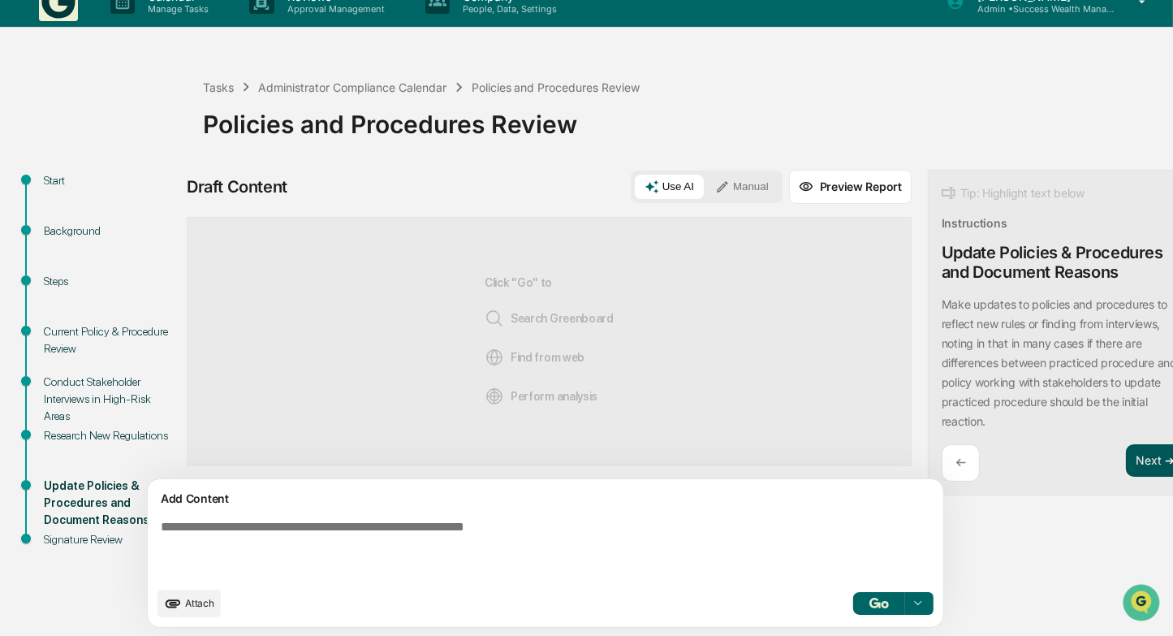
scroll to position [0, 0]
click at [645, 517] on textarea at bounding box center [507, 548] width 707 height 71
type textarea "****"
click at [705, 183] on button "Manual" at bounding box center [741, 187] width 73 height 24
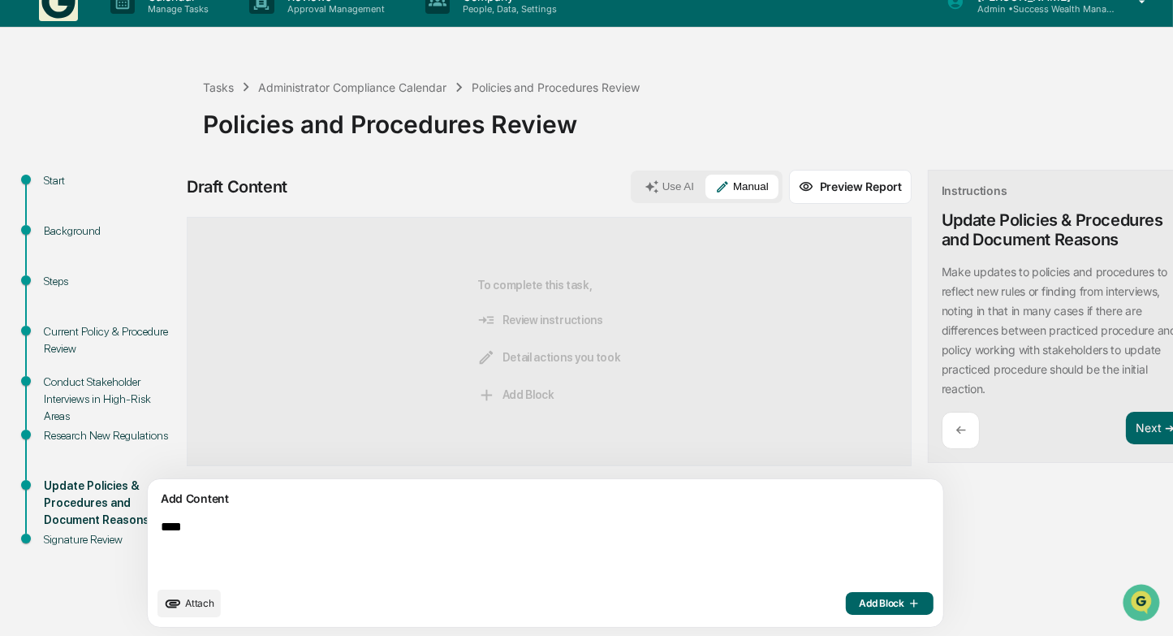
click at [859, 604] on span "Add Block" at bounding box center [890, 603] width 62 height 13
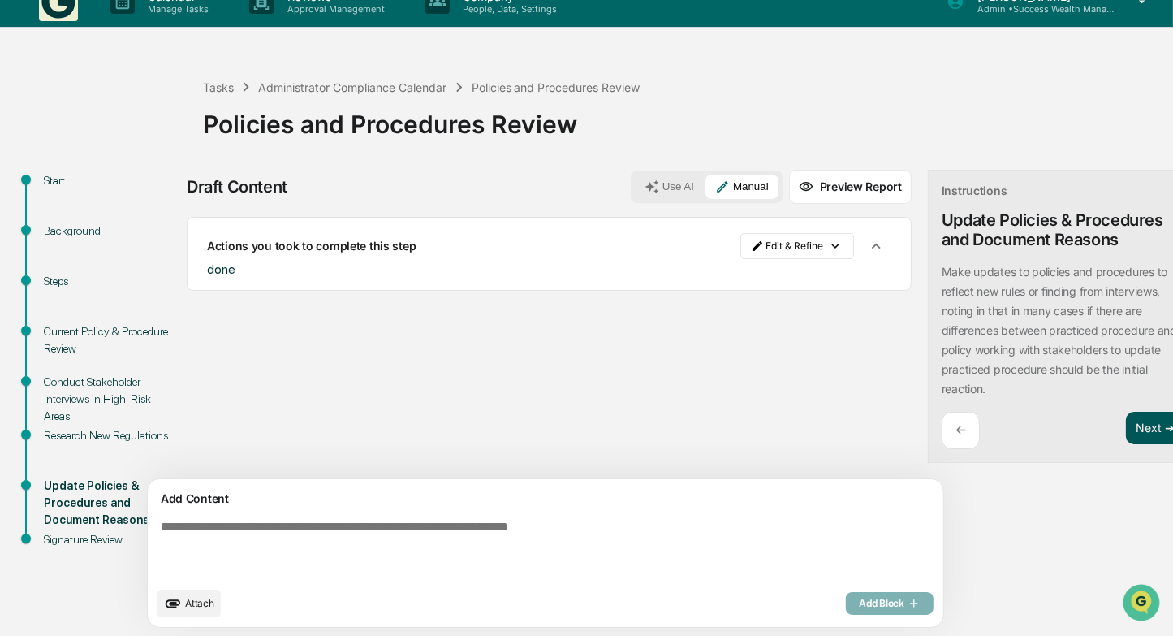
click at [1126, 426] on button "Next ➔" at bounding box center [1155, 428] width 59 height 33
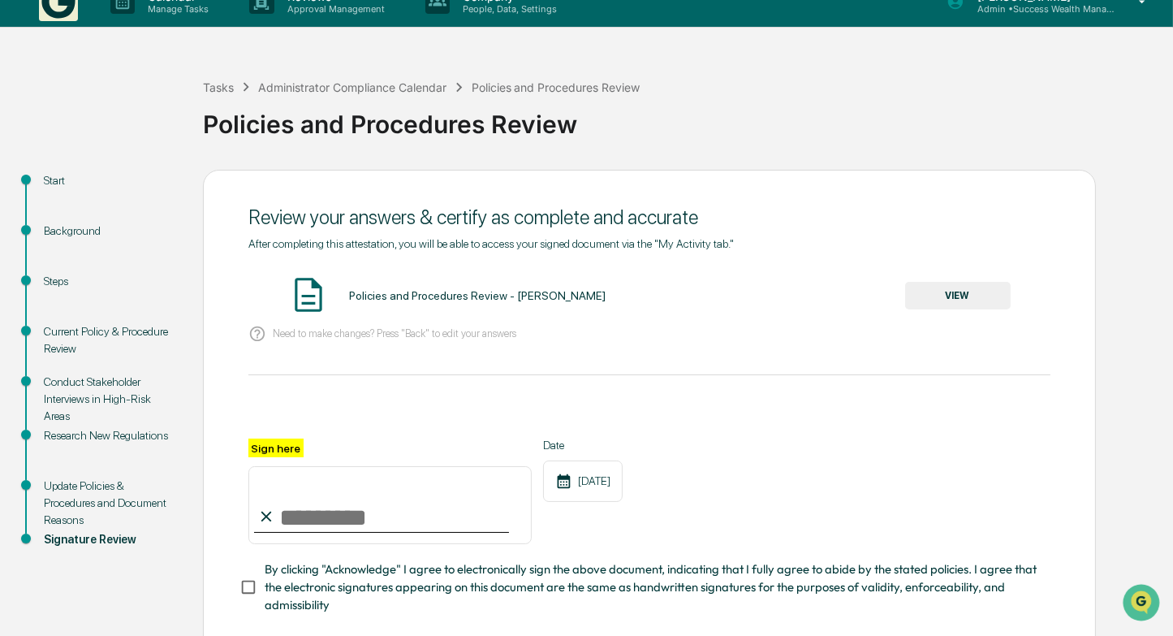
click at [956, 296] on button "VIEW" at bounding box center [958, 296] width 106 height 28
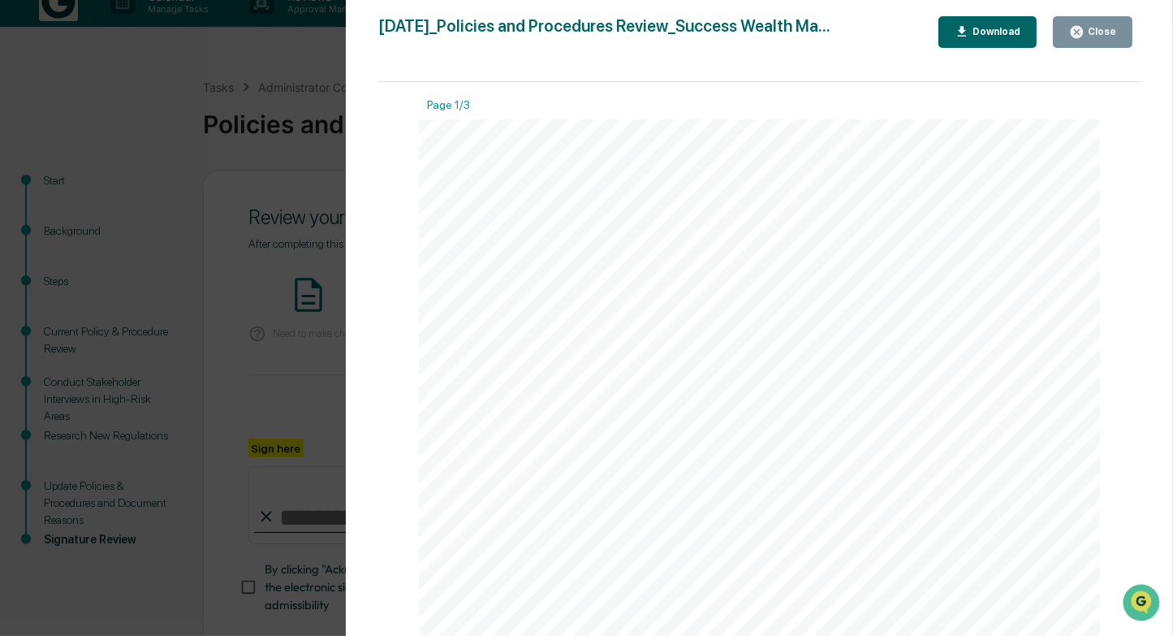
click at [1102, 35] on div "Close" at bounding box center [1101, 31] width 32 height 11
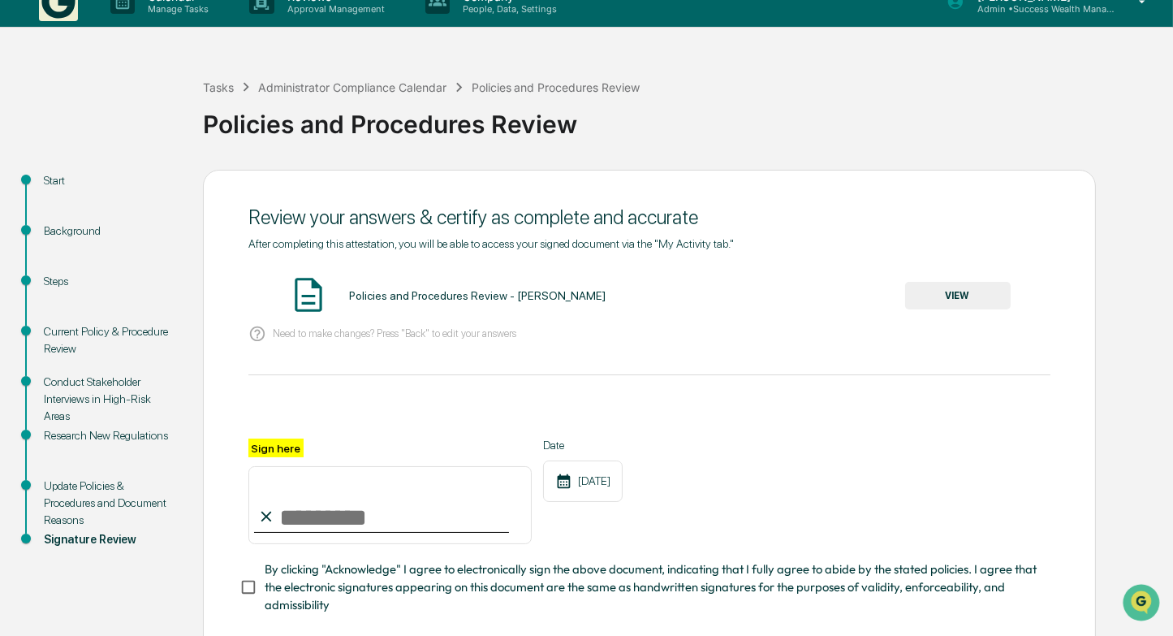
click at [390, 517] on input "Sign here" at bounding box center [389, 505] width 283 height 78
type input "**********"
click at [804, 514] on div "**********" at bounding box center [649, 491] width 802 height 106
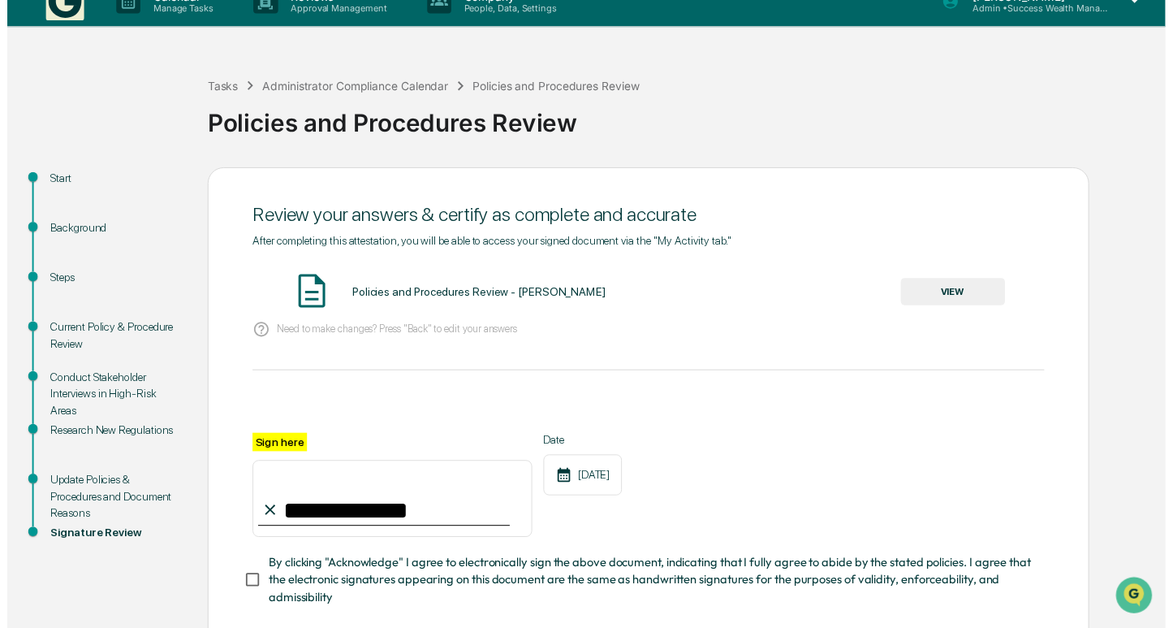
scroll to position [117, 0]
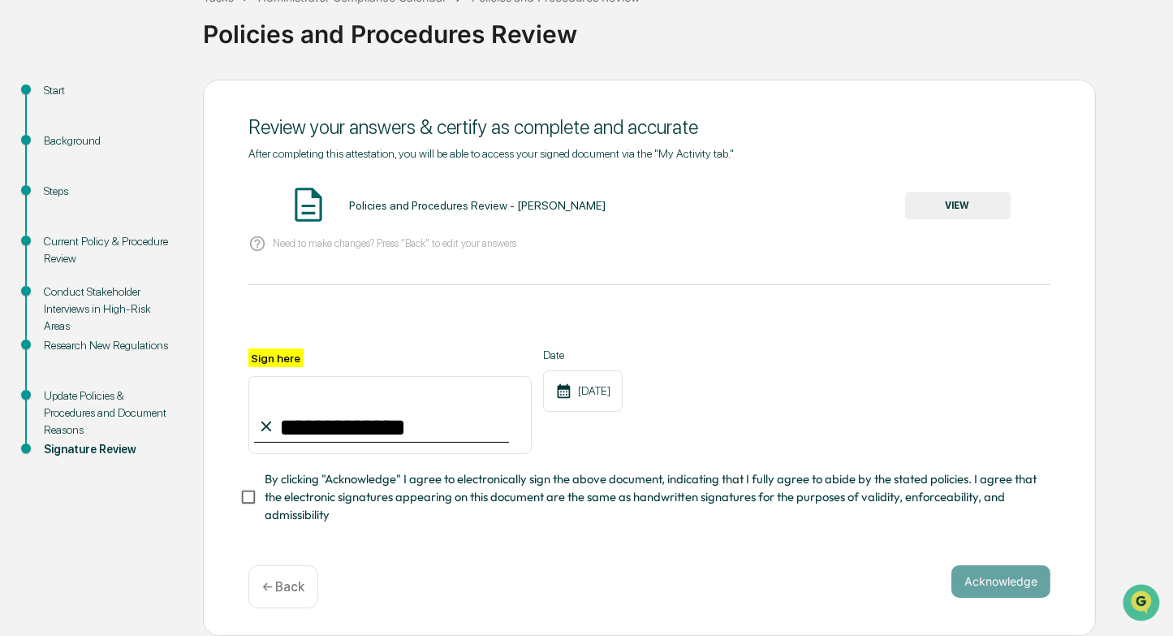
click at [826, 490] on span "By clicking "Acknowledge" I agree to electronically sign the above document, in…" at bounding box center [651, 497] width 773 height 54
click at [1005, 580] on button "Acknowledge" at bounding box center [1000, 581] width 99 height 32
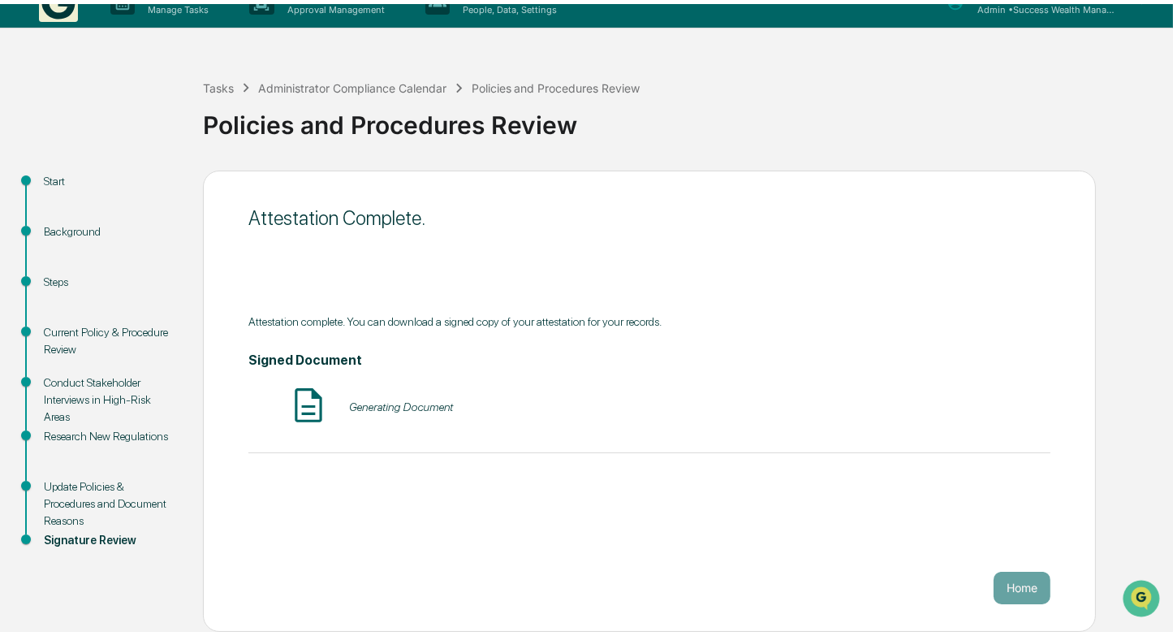
scroll to position [18, 0]
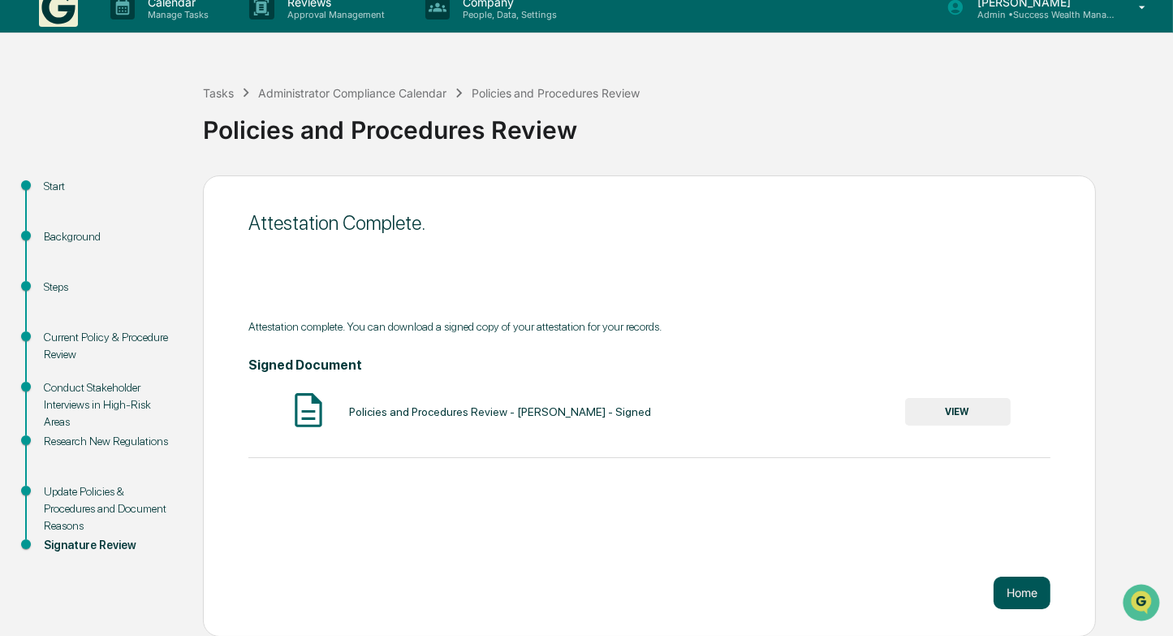
click at [1016, 585] on button "Home" at bounding box center [1022, 592] width 57 height 32
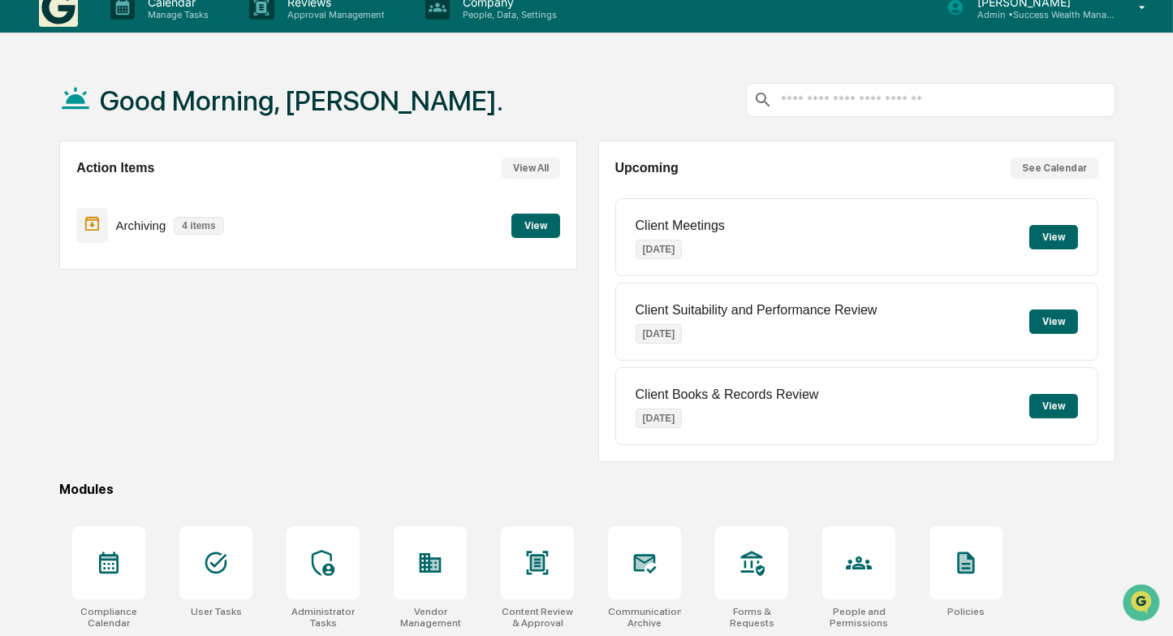
click at [535, 226] on button "View" at bounding box center [535, 226] width 49 height 24
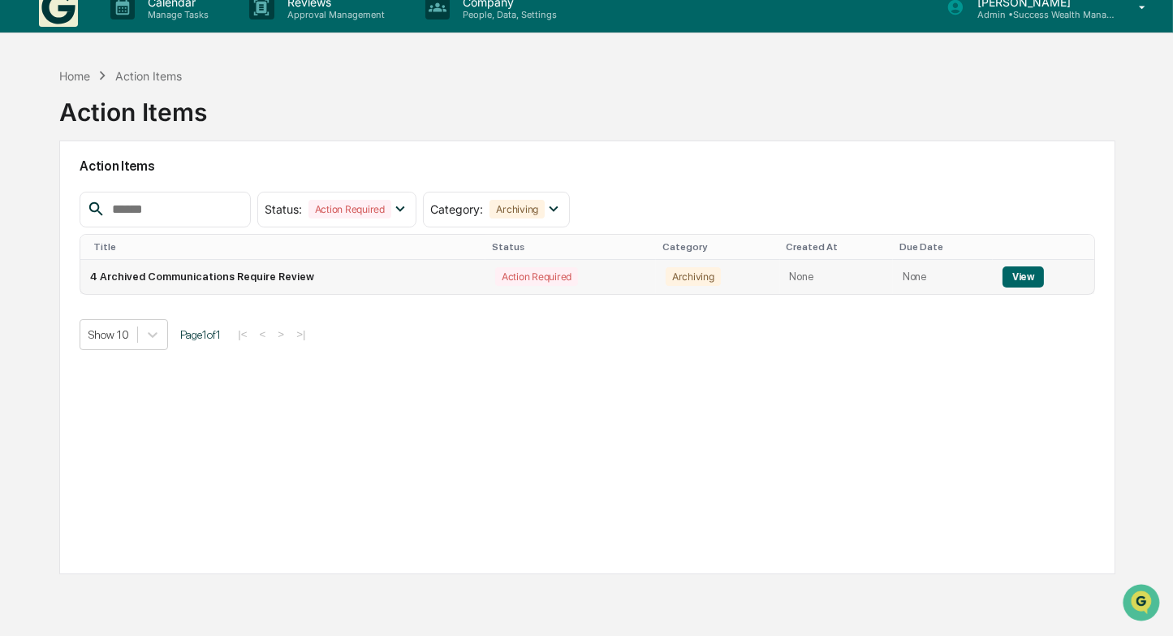
click at [1029, 273] on button "View" at bounding box center [1023, 276] width 41 height 21
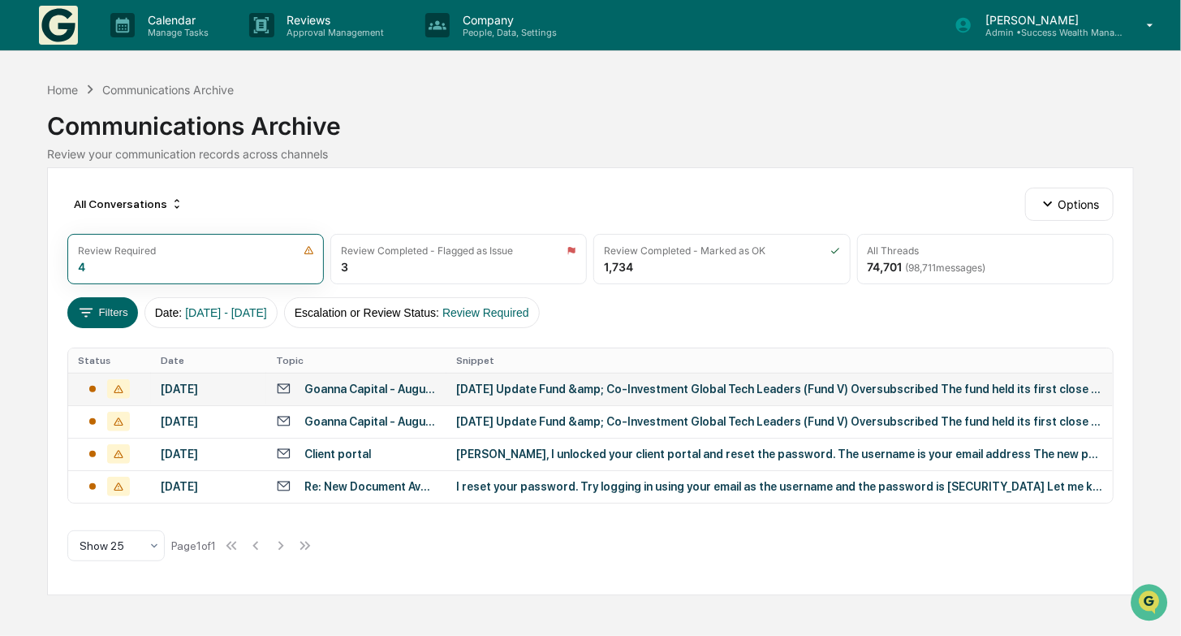
click at [495, 391] on div "[DATE] Update Fund &amp; Co-Investment Global Tech Leaders (Fund V) Oversubscri…" at bounding box center [779, 388] width 647 height 13
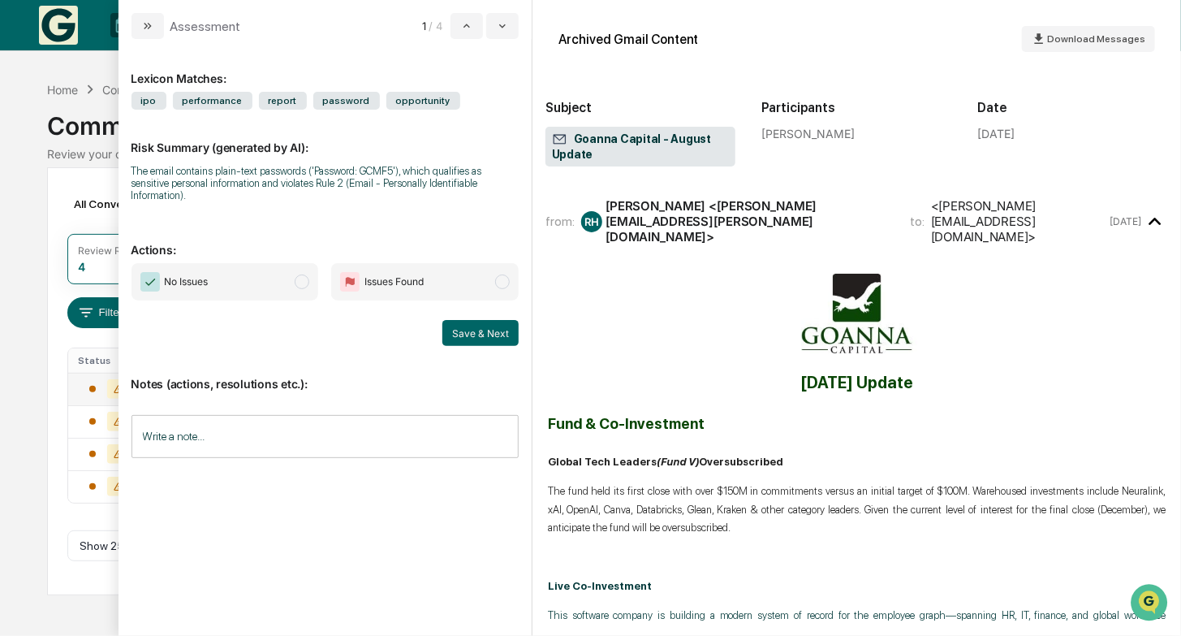
click at [199, 274] on span "No Issues" at bounding box center [187, 282] width 44 height 16
click at [469, 324] on button "Save & Next" at bounding box center [480, 333] width 76 height 26
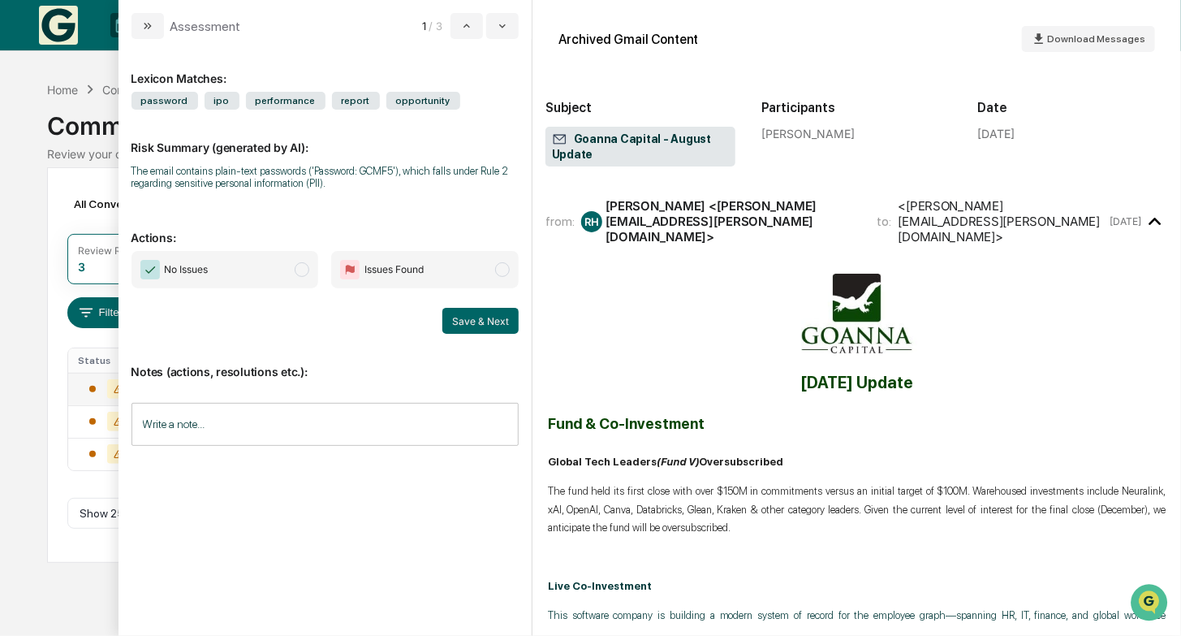
click at [222, 274] on span "No Issues" at bounding box center [226, 269] width 188 height 37
click at [468, 317] on button "Save & Next" at bounding box center [480, 321] width 76 height 26
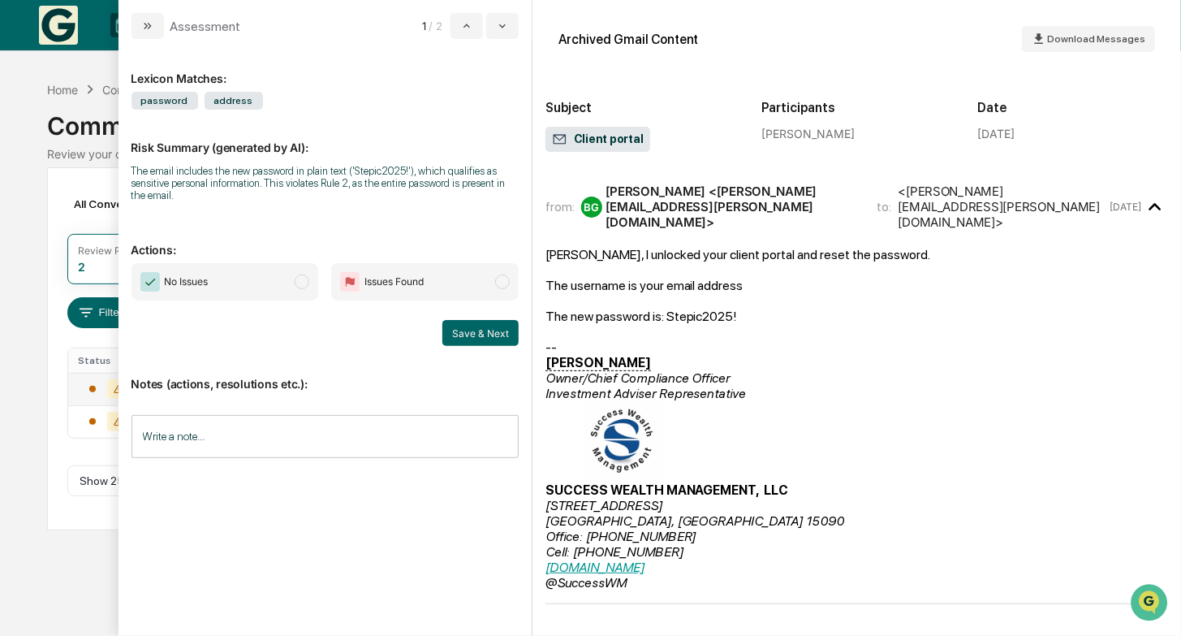
click at [281, 292] on span "No Issues" at bounding box center [226, 281] width 188 height 37
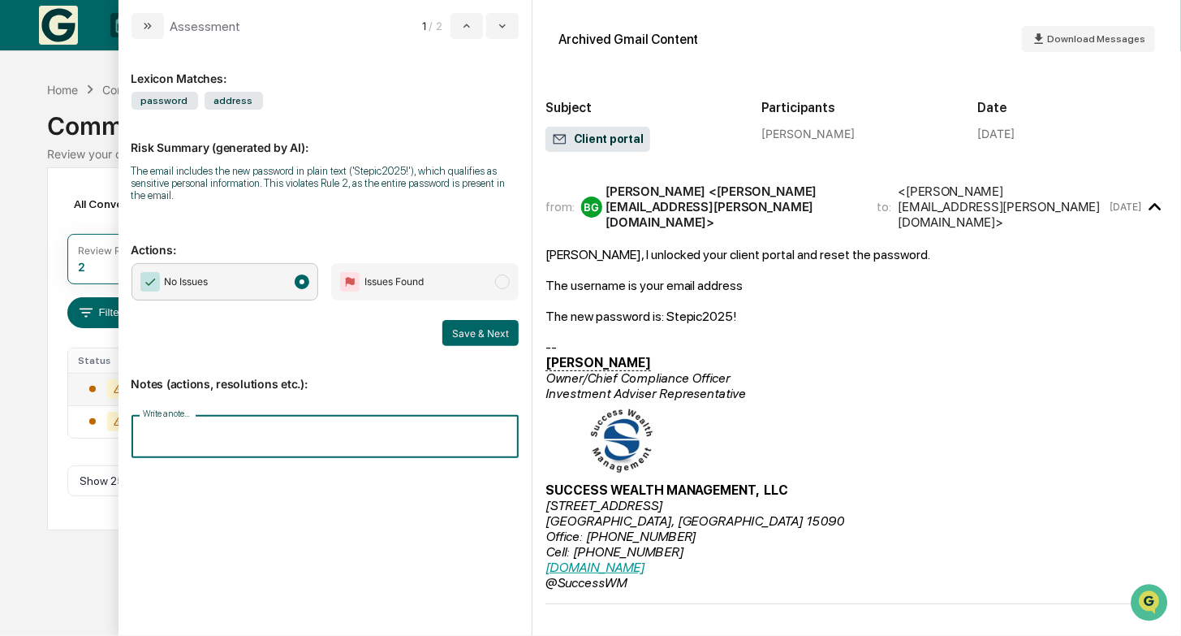
click at [307, 437] on input "Write a note..." at bounding box center [325, 436] width 387 height 43
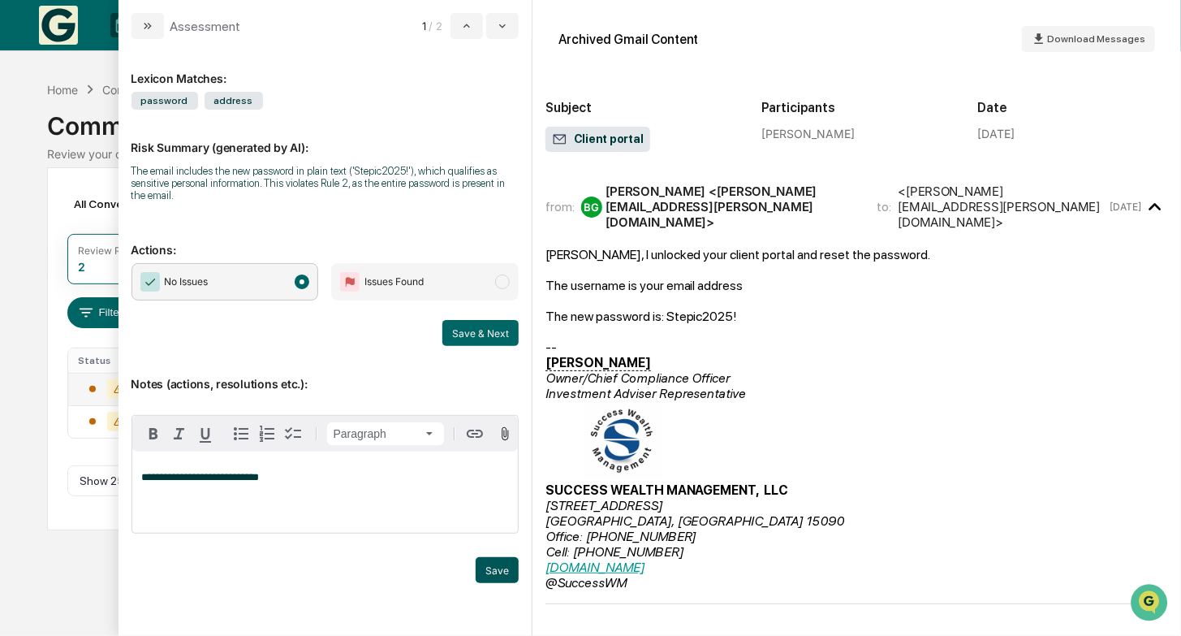
click at [502, 580] on button "Save" at bounding box center [497, 570] width 43 height 26
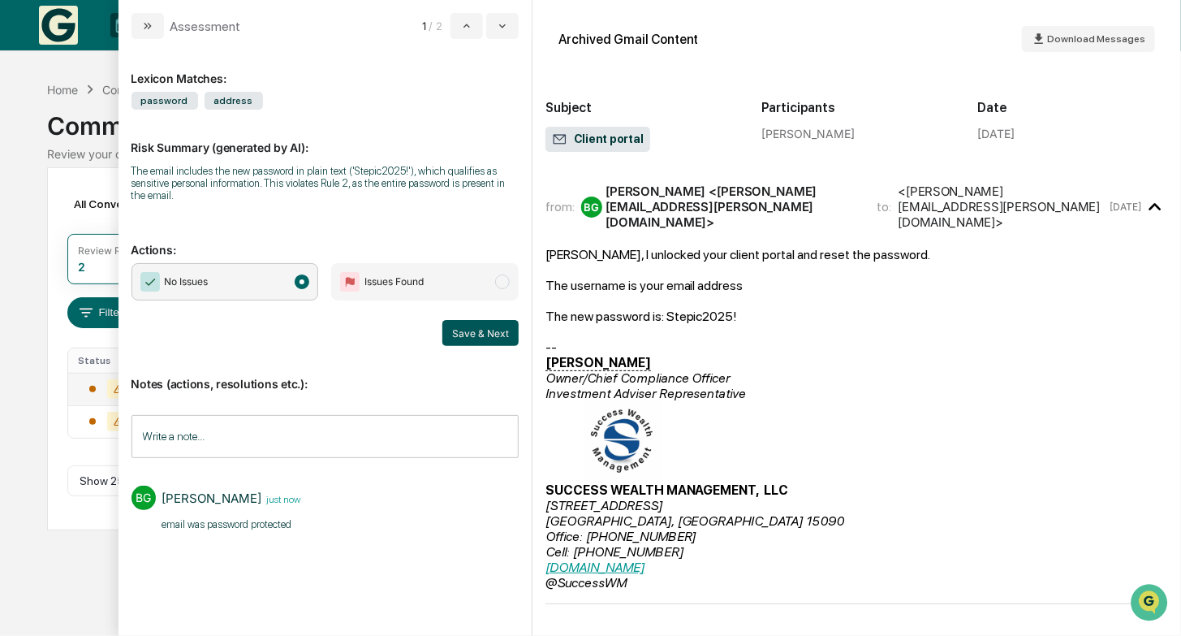
click at [486, 331] on button "Save & Next" at bounding box center [480, 333] width 76 height 26
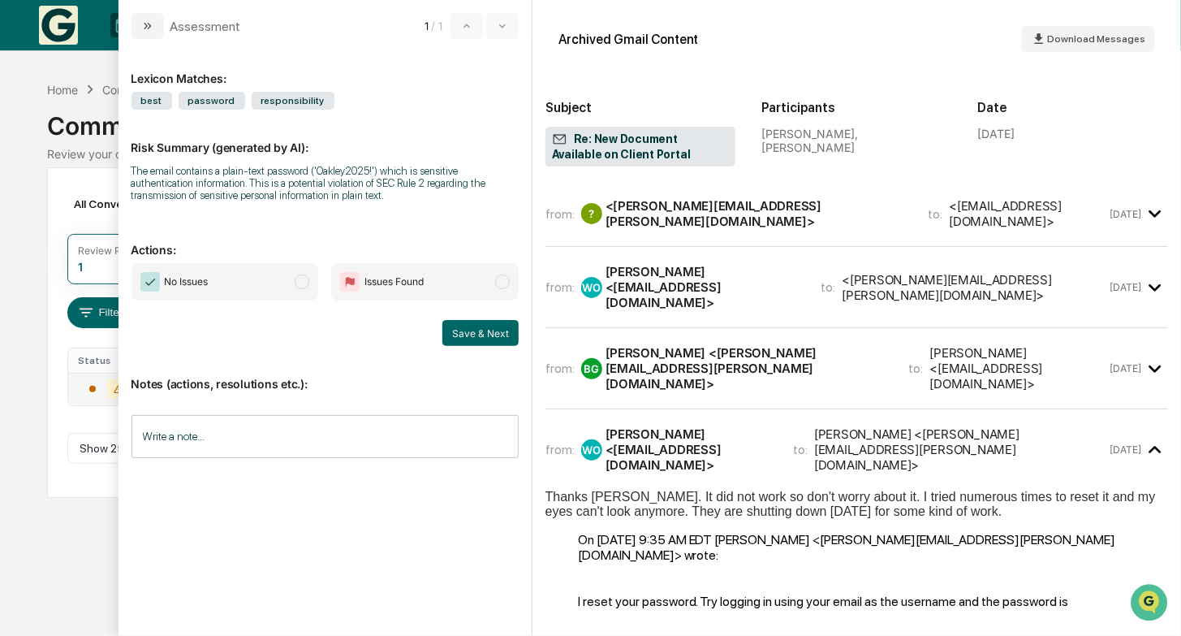
click at [303, 283] on span "modal" at bounding box center [302, 281] width 15 height 15
click at [483, 336] on button "Save & Next" at bounding box center [480, 333] width 76 height 26
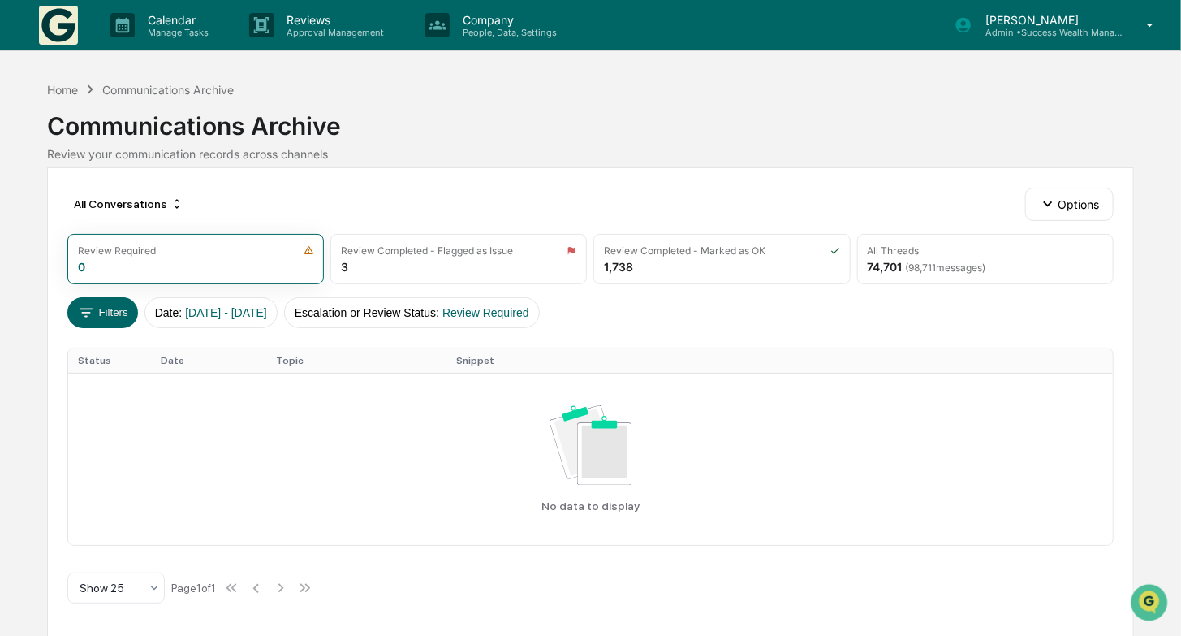
click at [49, 29] on img at bounding box center [58, 25] width 39 height 39
